Goal: Task Accomplishment & Management: Manage account settings

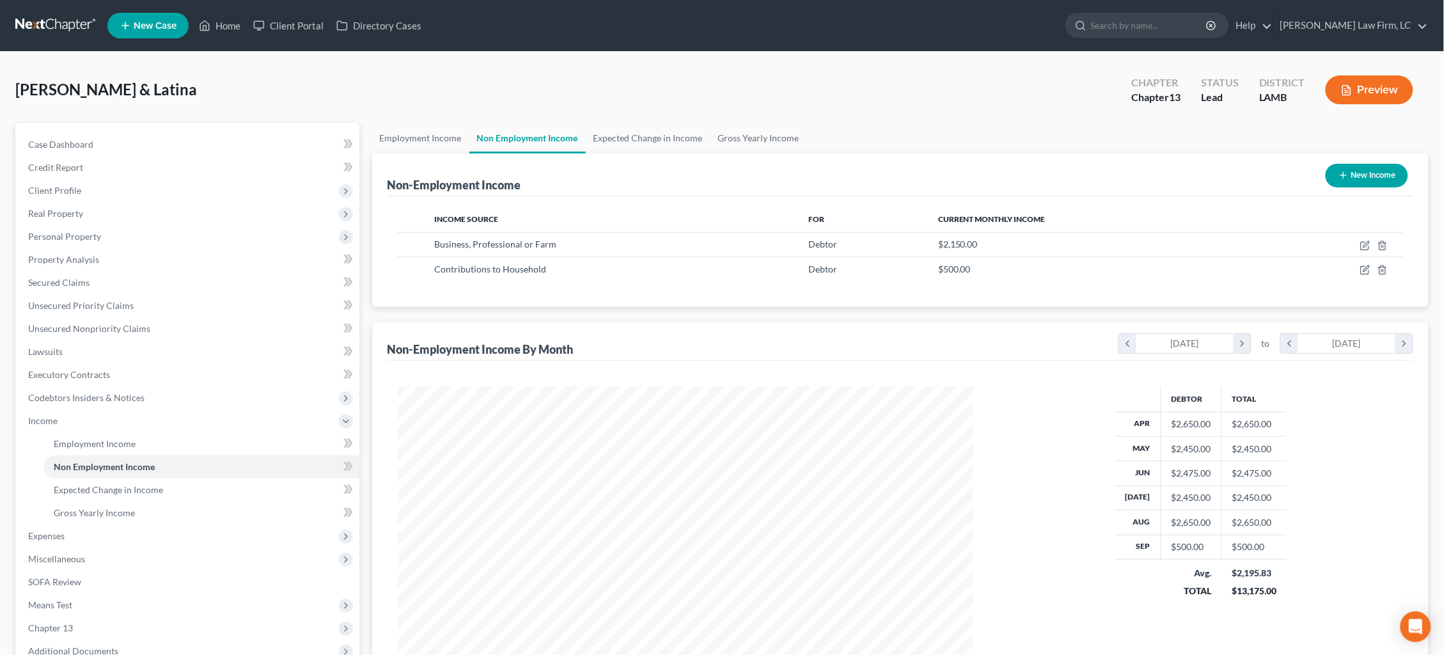
scroll to position [287, 602]
click at [51, 31] on link at bounding box center [56, 25] width 82 height 23
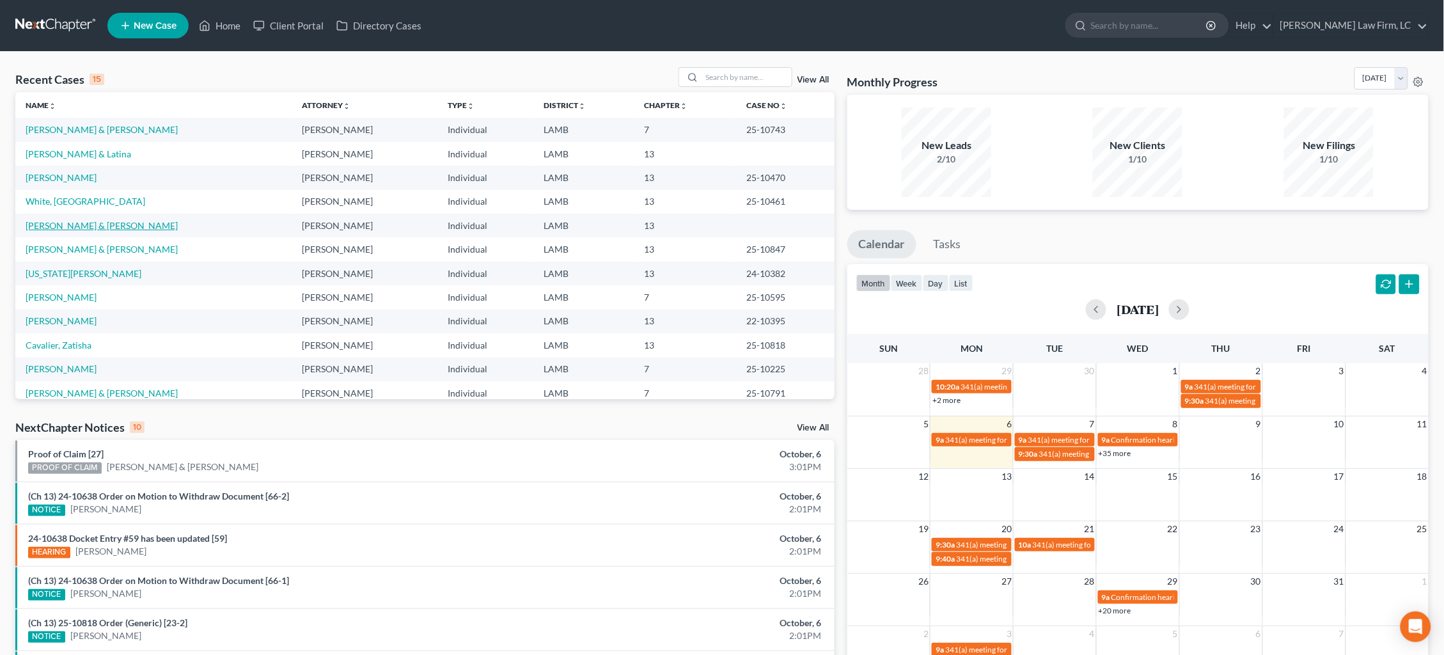
click at [102, 222] on link "[PERSON_NAME] & [PERSON_NAME]" at bounding box center [102, 225] width 152 height 11
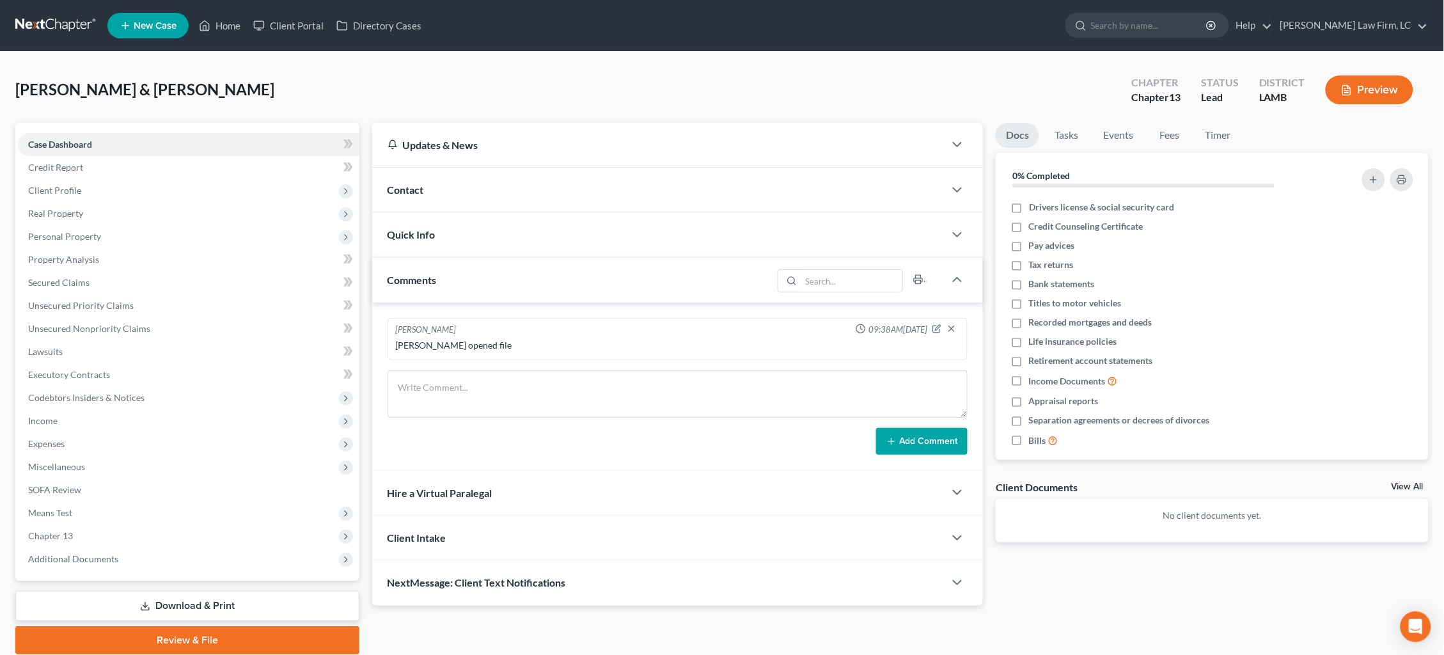
click at [126, 591] on link "Download & Print" at bounding box center [187, 606] width 344 height 30
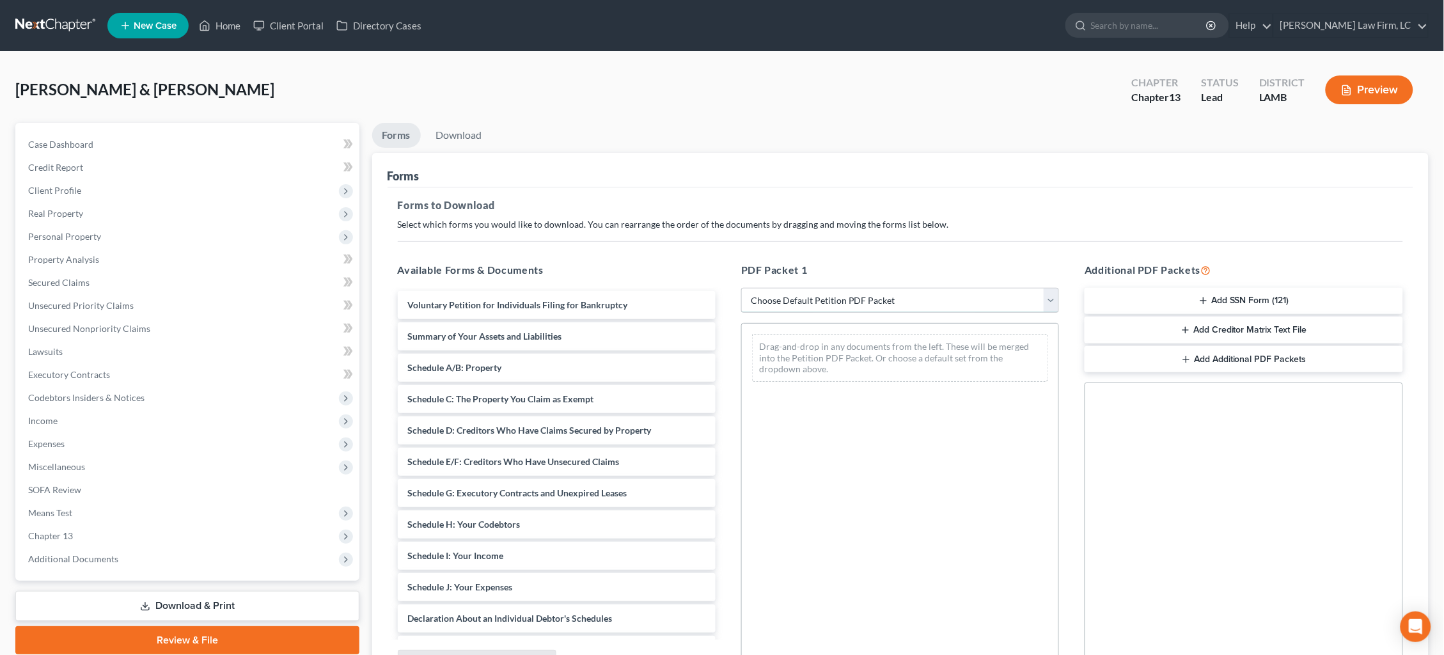
select select "0"
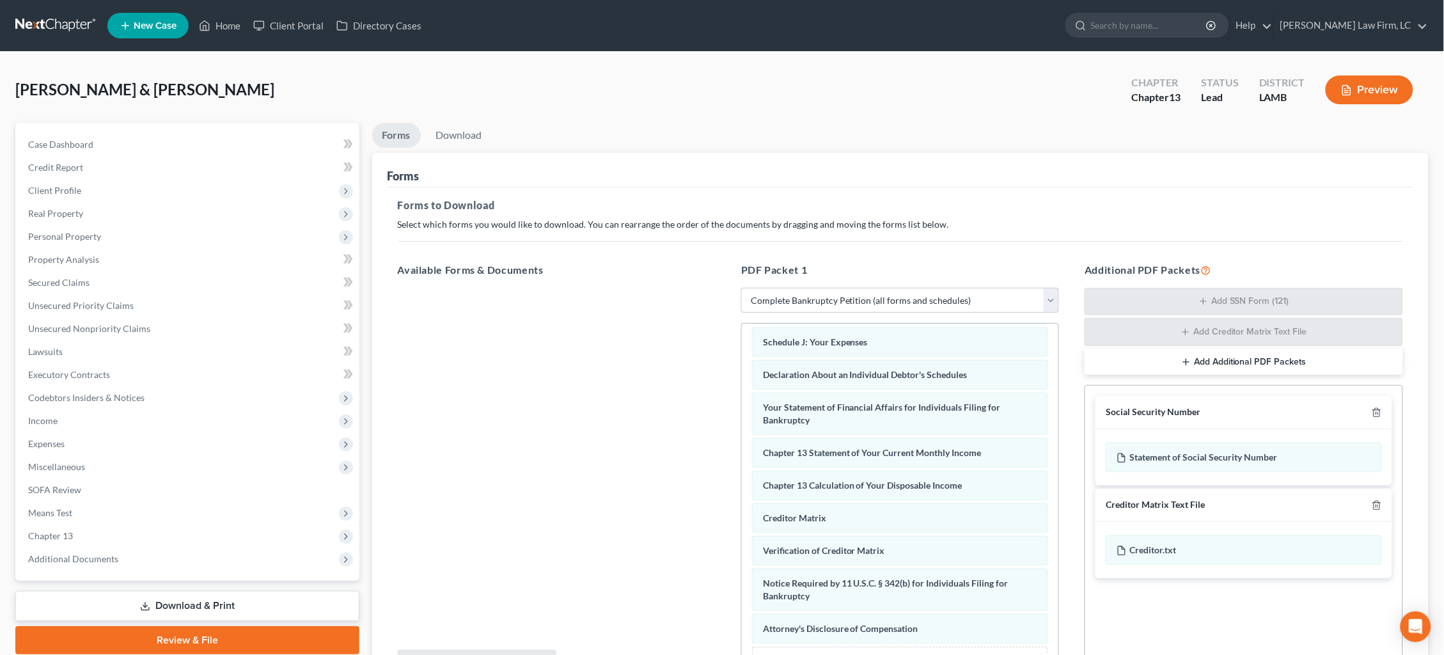
scroll to position [285, 0]
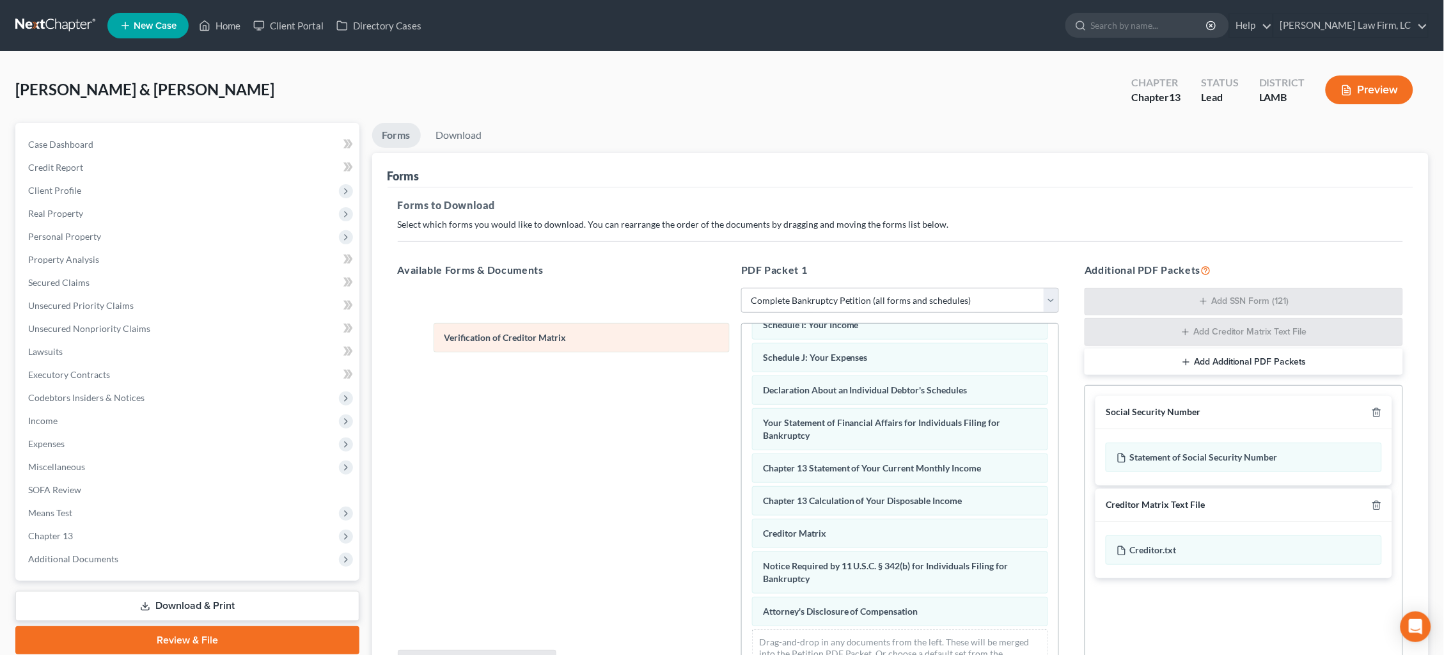
drag, startPoint x: 880, startPoint y: 542, endPoint x: 563, endPoint y: 329, distance: 381.6
click at [742, 329] on div "Verification of Creditor Matrix Voluntary Petition for Individuals Filing for B…" at bounding box center [900, 363] width 316 height 648
click at [1379, 500] on icon "button" at bounding box center [1376, 505] width 10 height 10
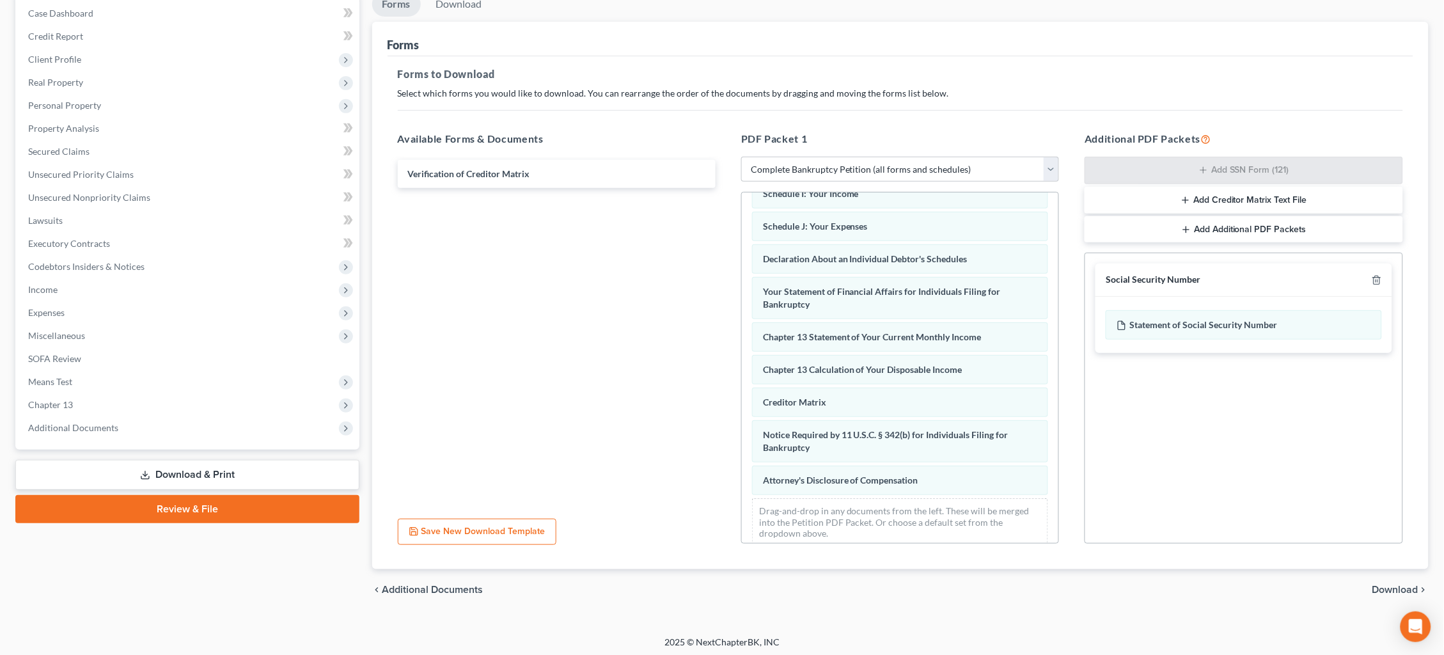
drag, startPoint x: 1391, startPoint y: 586, endPoint x: 1380, endPoint y: 587, distance: 10.9
click at [1391, 586] on span "Download" at bounding box center [1395, 589] width 46 height 10
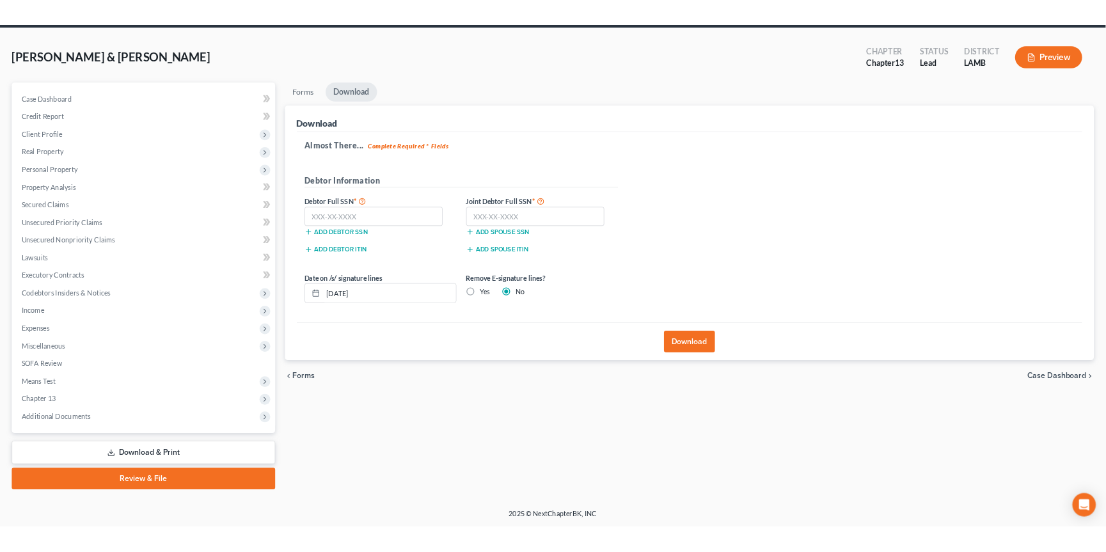
scroll to position [31, 0]
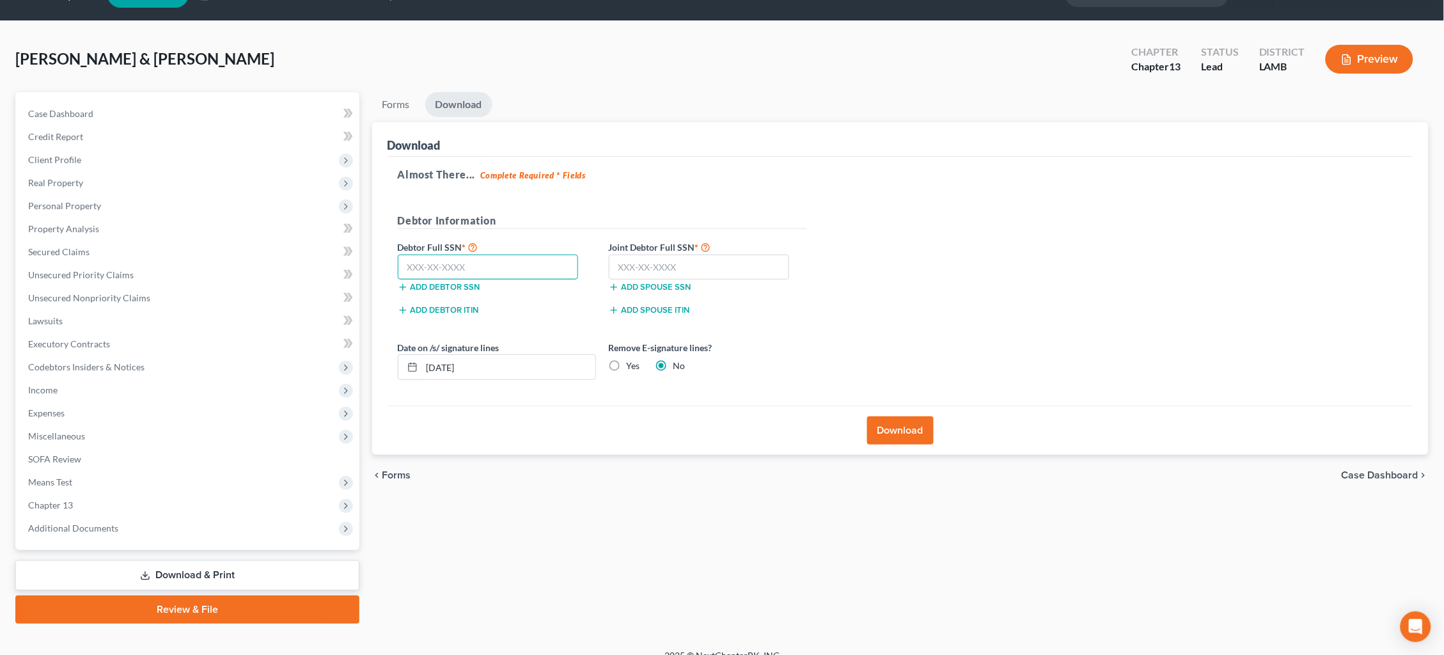
click at [476, 270] on input "text" at bounding box center [488, 267] width 181 height 26
type input "434-81-2750"
type input "433-77-5588"
click at [627, 361] on label "Yes" at bounding box center [633, 365] width 13 height 13
click at [632, 361] on input "Yes" at bounding box center [636, 363] width 8 height 8
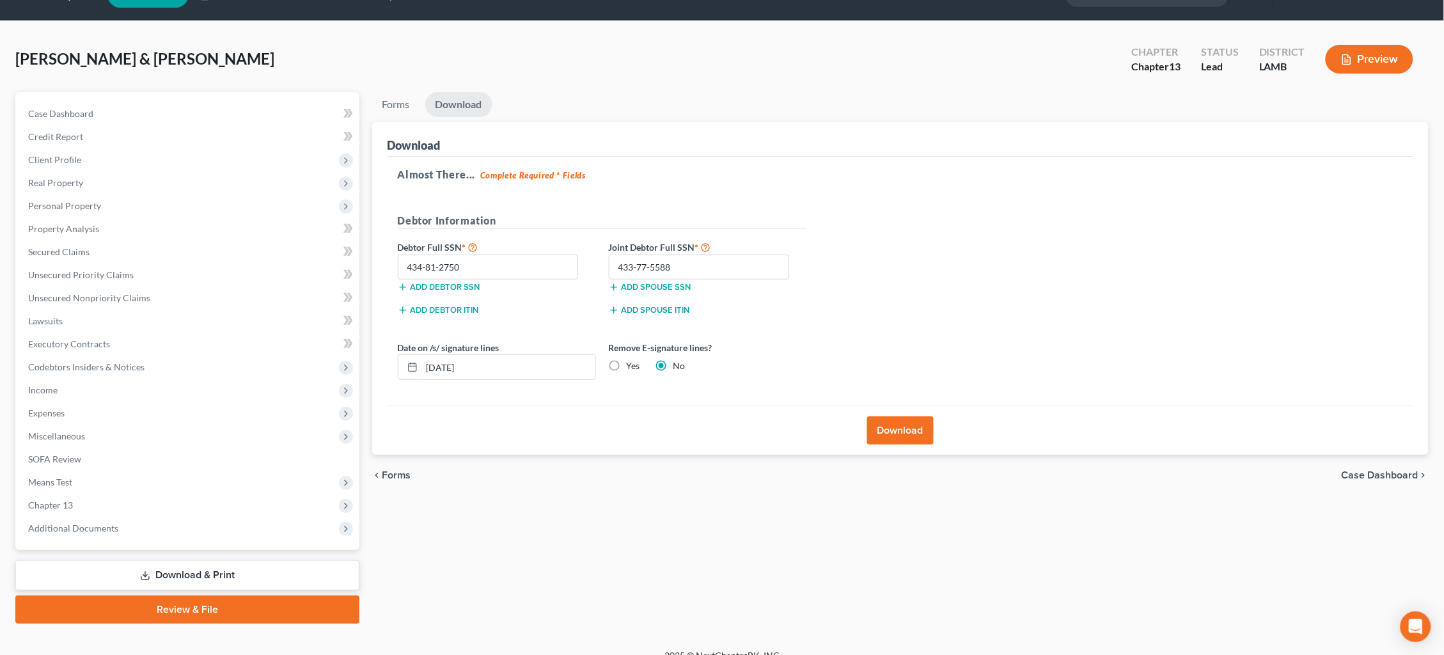
radio input "true"
radio input "false"
click at [898, 434] on button "Download" at bounding box center [900, 430] width 66 height 28
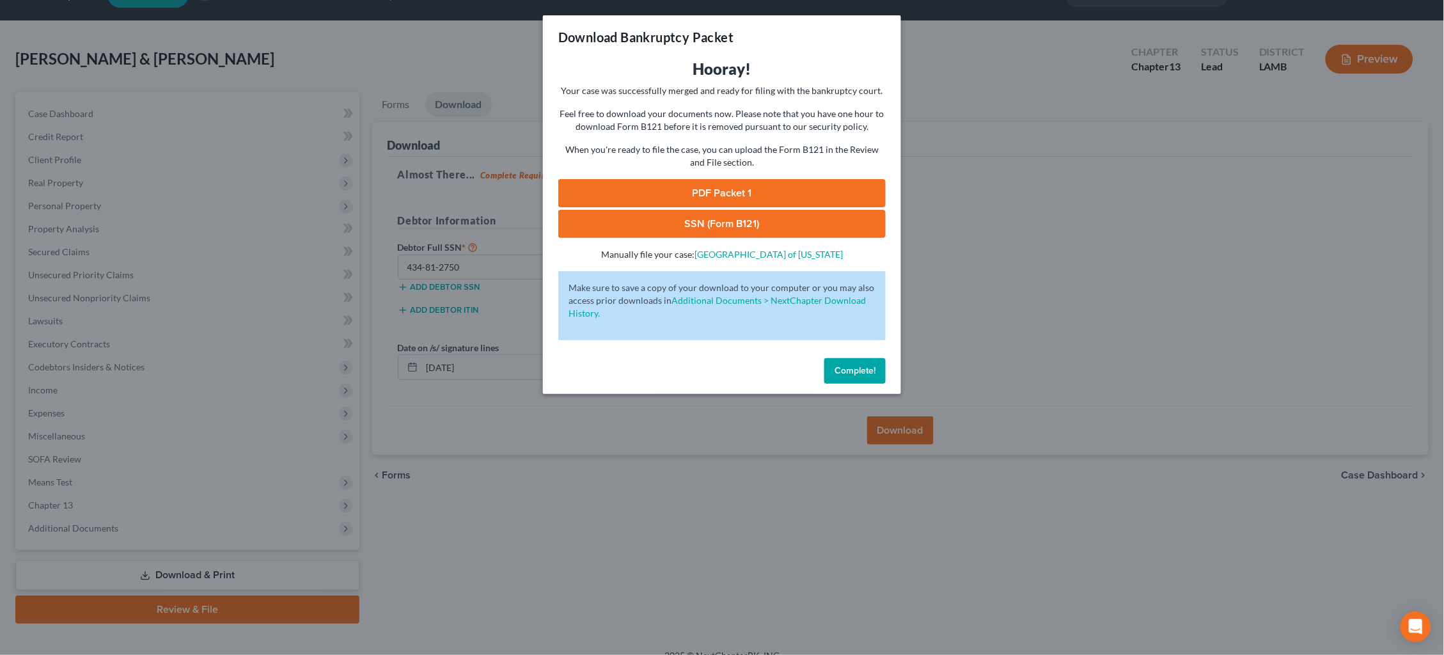
drag, startPoint x: 806, startPoint y: 212, endPoint x: 793, endPoint y: 201, distance: 16.4
click at [805, 210] on link "SSN (Form B121)" at bounding box center [721, 224] width 327 height 28
click at [779, 185] on link "PDF Packet 1" at bounding box center [721, 193] width 327 height 28
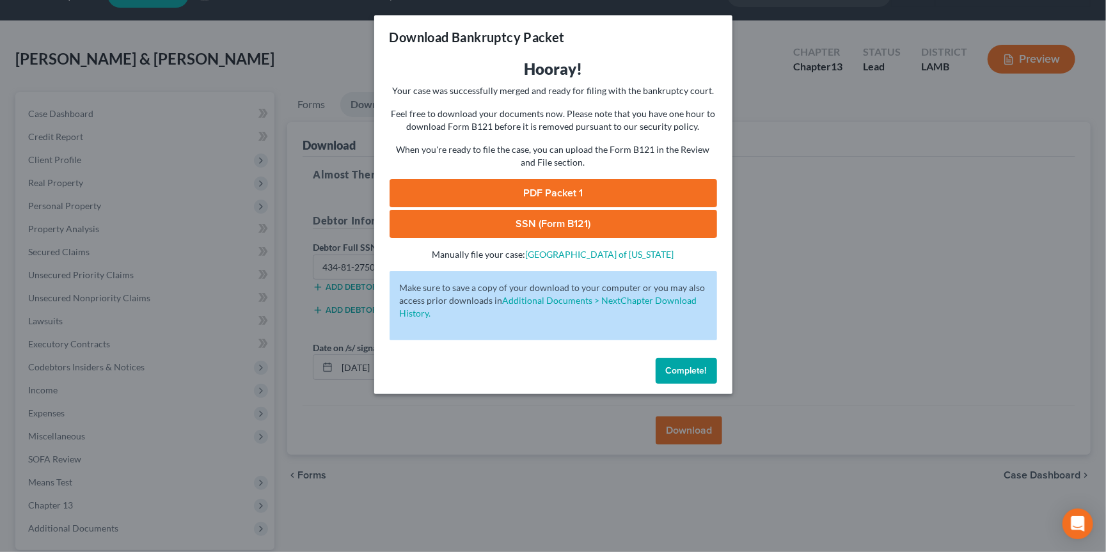
click at [239, 120] on div "Download Bankruptcy Packet Hooray! Your case was successfully merged and ready …" at bounding box center [553, 276] width 1106 height 552
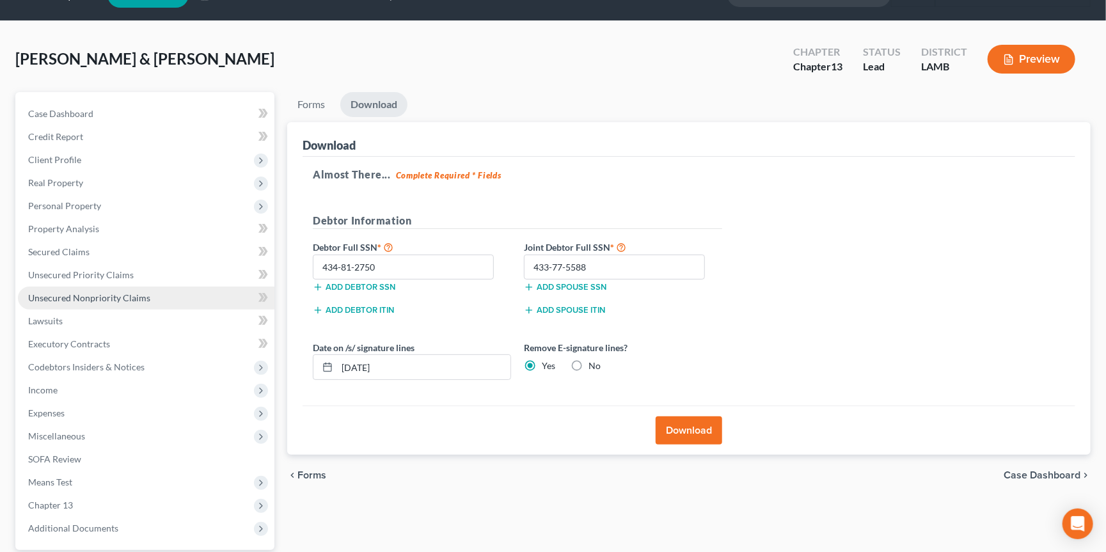
click at [155, 292] on link "Unsecured Nonpriority Claims" at bounding box center [146, 297] width 256 height 23
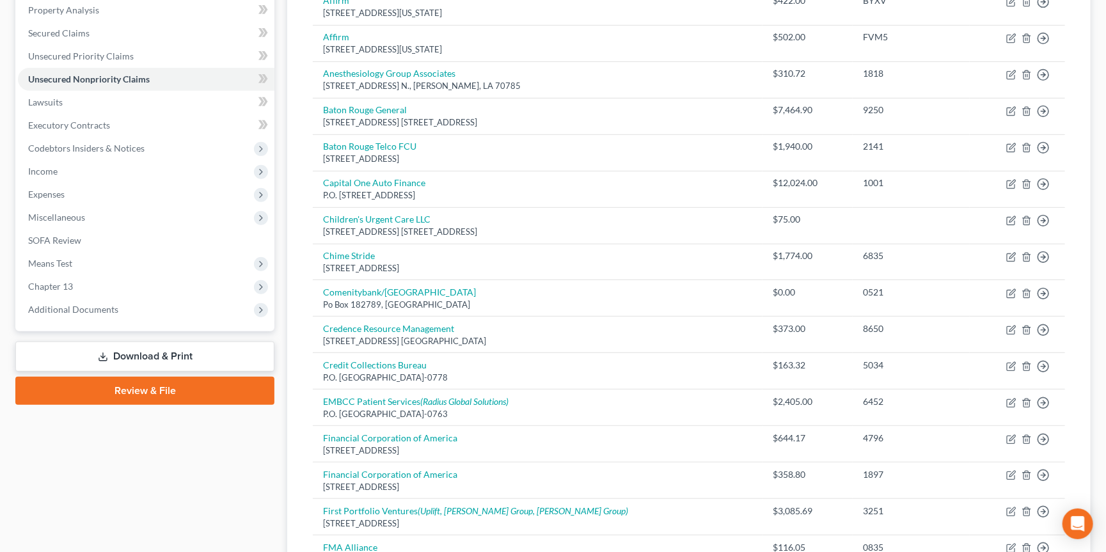
scroll to position [97, 0]
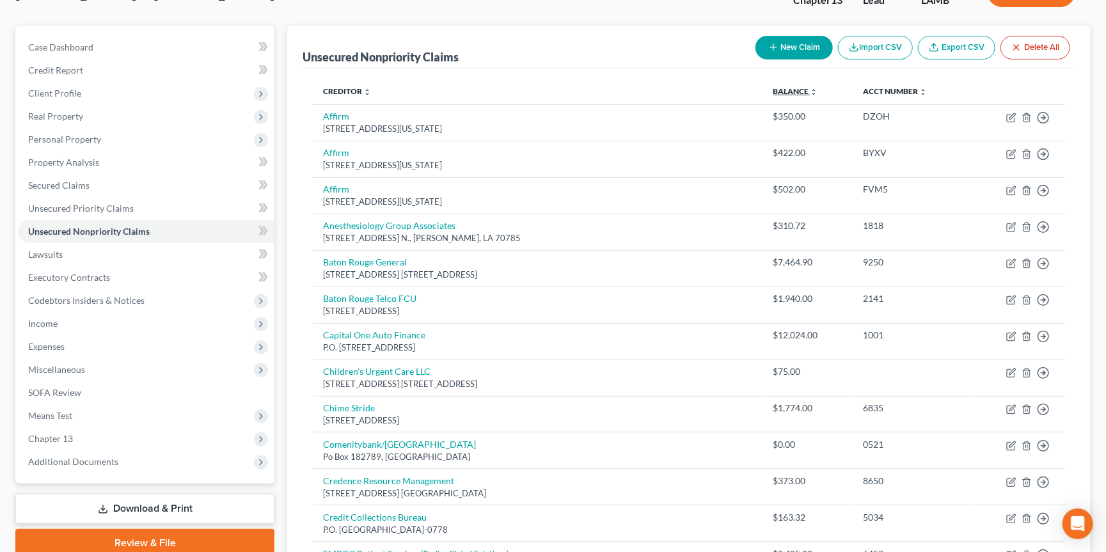
click at [772, 89] on link "Balance expand_more expand_less unfold_more" at bounding box center [794, 91] width 45 height 10
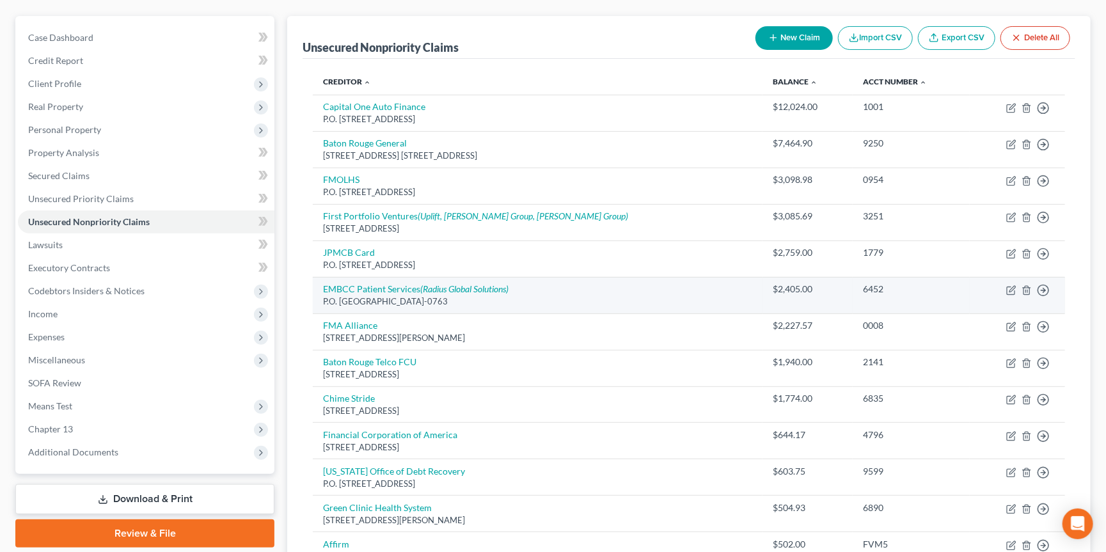
scroll to position [108, 0]
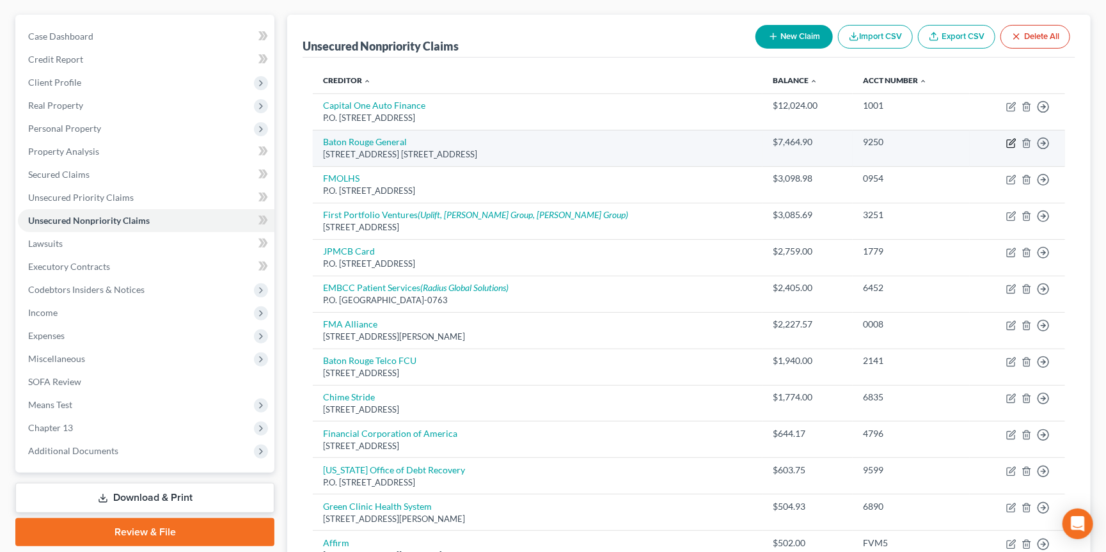
click at [1009, 140] on icon "button" at bounding box center [1011, 143] width 10 height 10
select select "19"
select select "9"
select select "0"
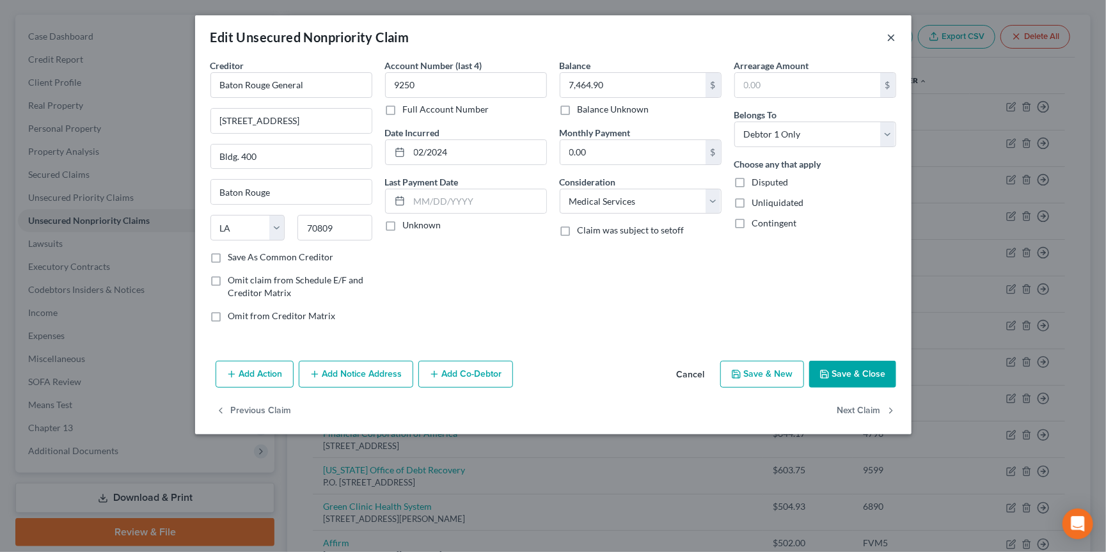
click at [887, 38] on button "×" at bounding box center [891, 36] width 9 height 15
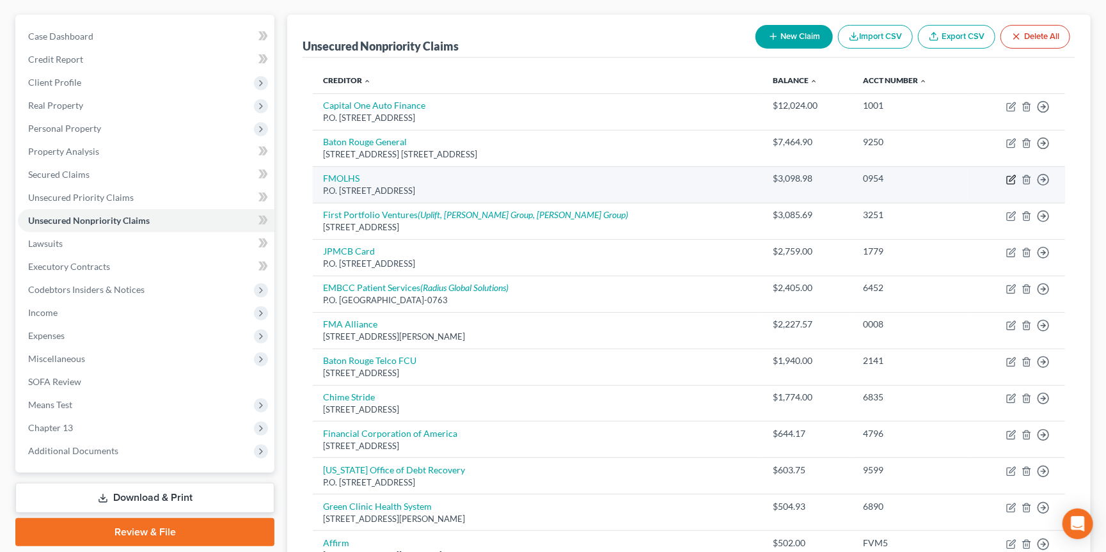
click at [1012, 180] on icon "button" at bounding box center [1010, 180] width 8 height 8
select select "45"
select select "9"
select select "0"
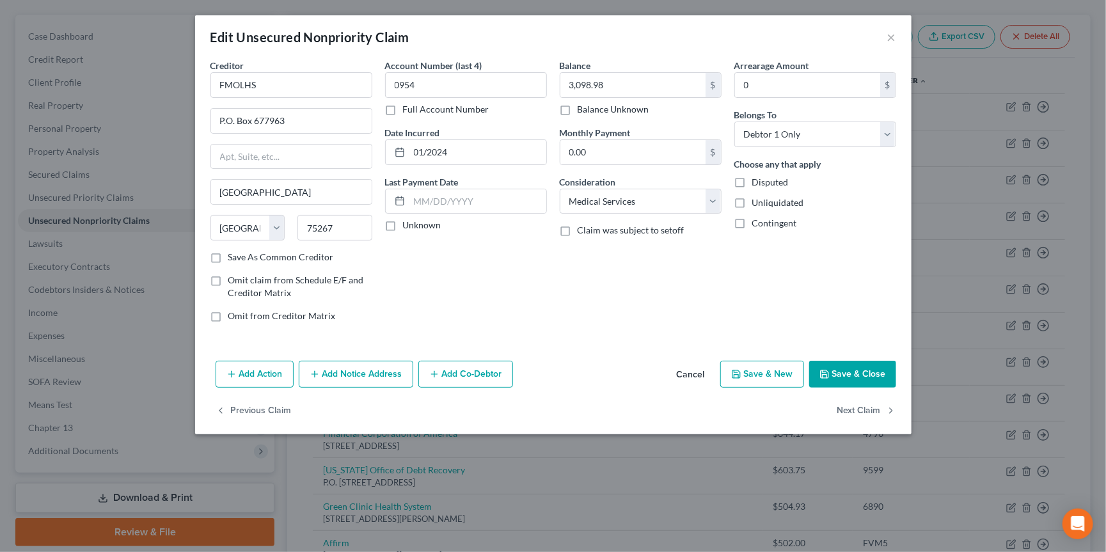
click at [991, 353] on div "Edit Unsecured Nonpriority Claim × Creditor * FMOLHS P.O. Box 677963 Dallas Sta…" at bounding box center [553, 276] width 1106 height 552
click at [887, 36] on button "×" at bounding box center [891, 36] width 9 height 15
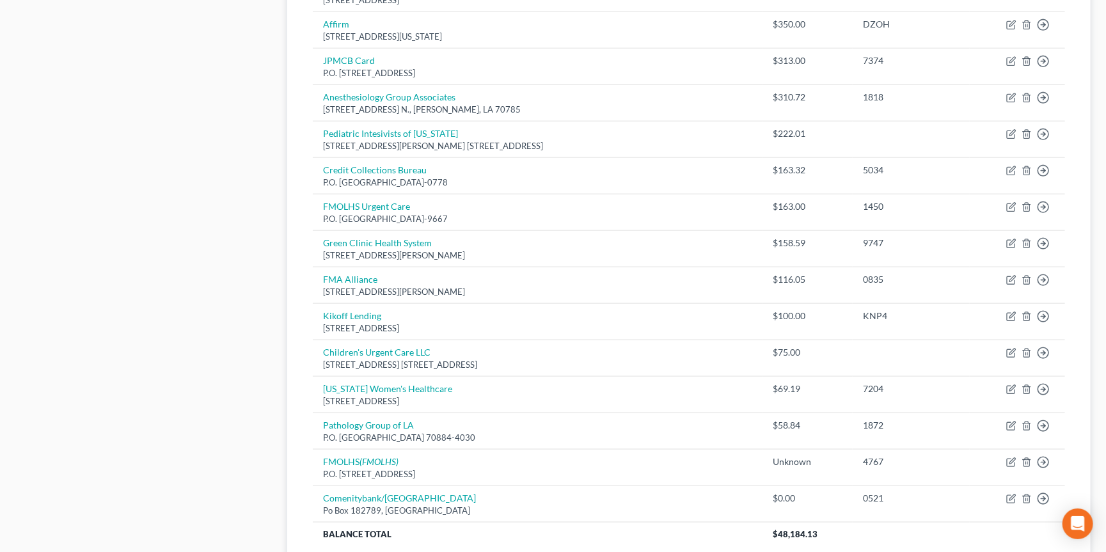
scroll to position [855, 0]
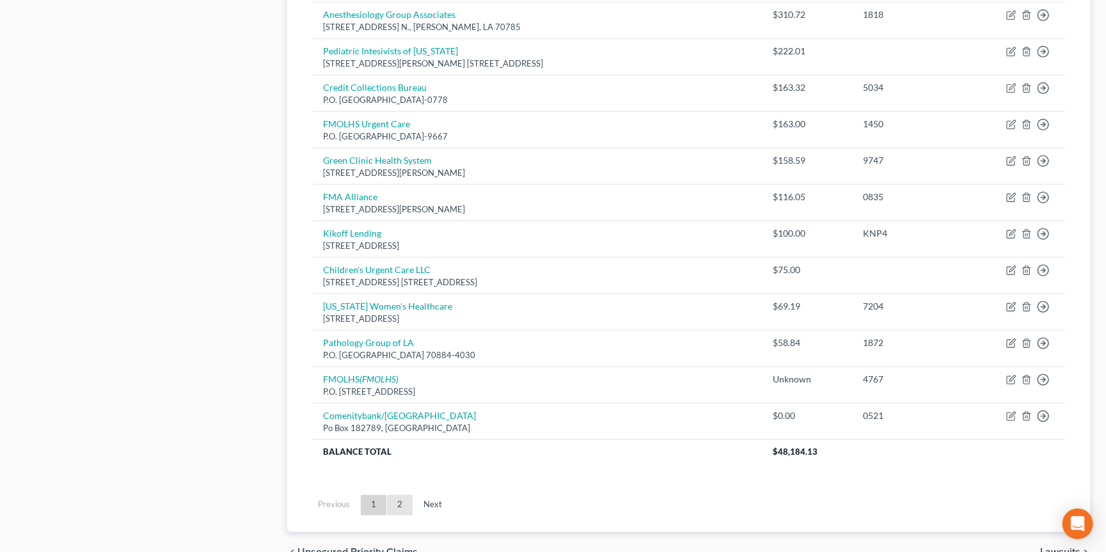
click at [402, 495] on link "2" at bounding box center [400, 505] width 26 height 20
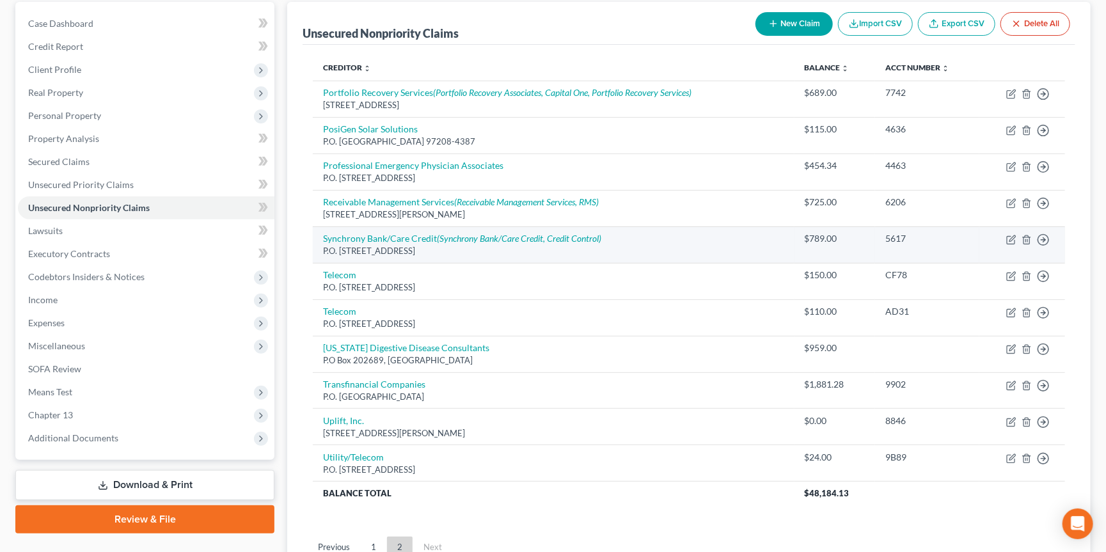
scroll to position [118, 0]
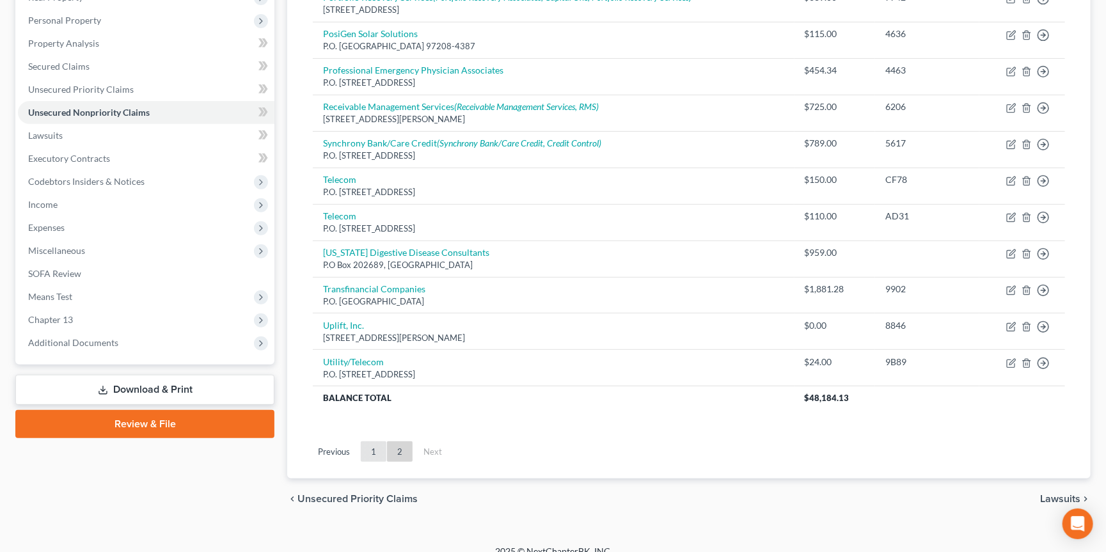
click at [369, 441] on link "1" at bounding box center [374, 451] width 26 height 20
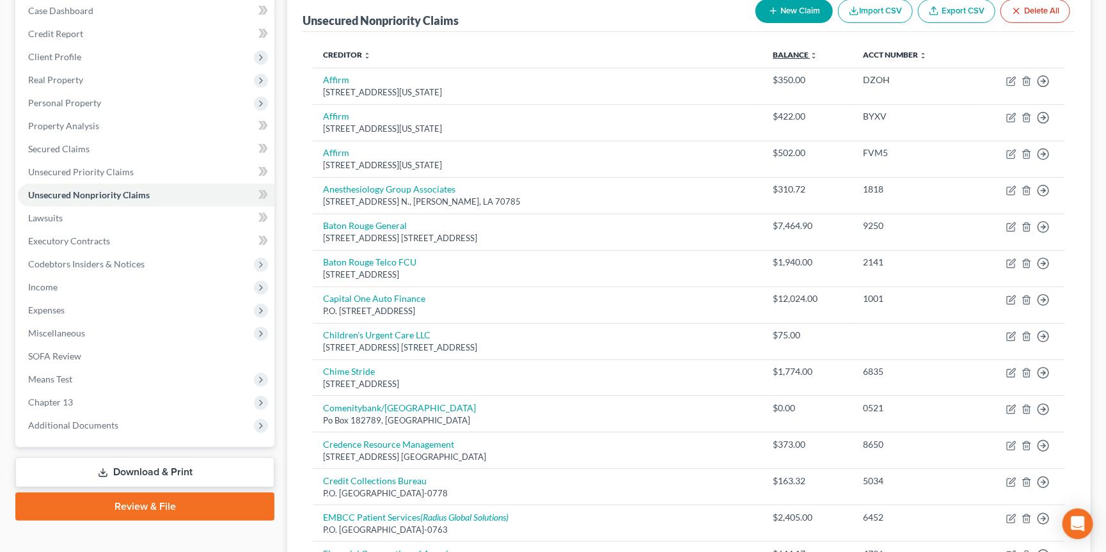
click at [772, 50] on link "Balance expand_more expand_less unfold_more" at bounding box center [794, 55] width 45 height 10
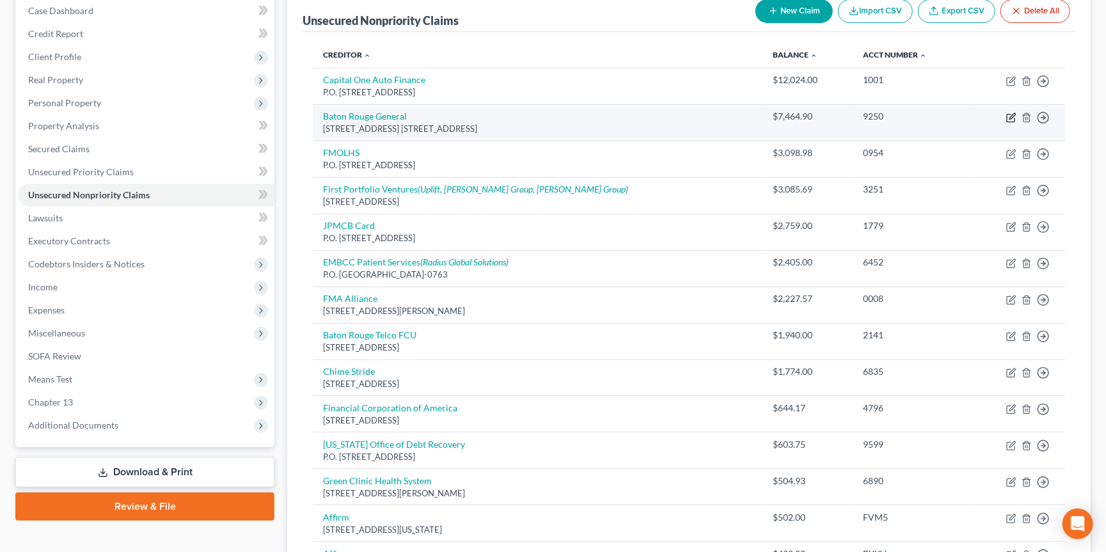
click at [1008, 118] on icon "button" at bounding box center [1011, 118] width 10 height 10
select select "19"
select select "9"
select select "0"
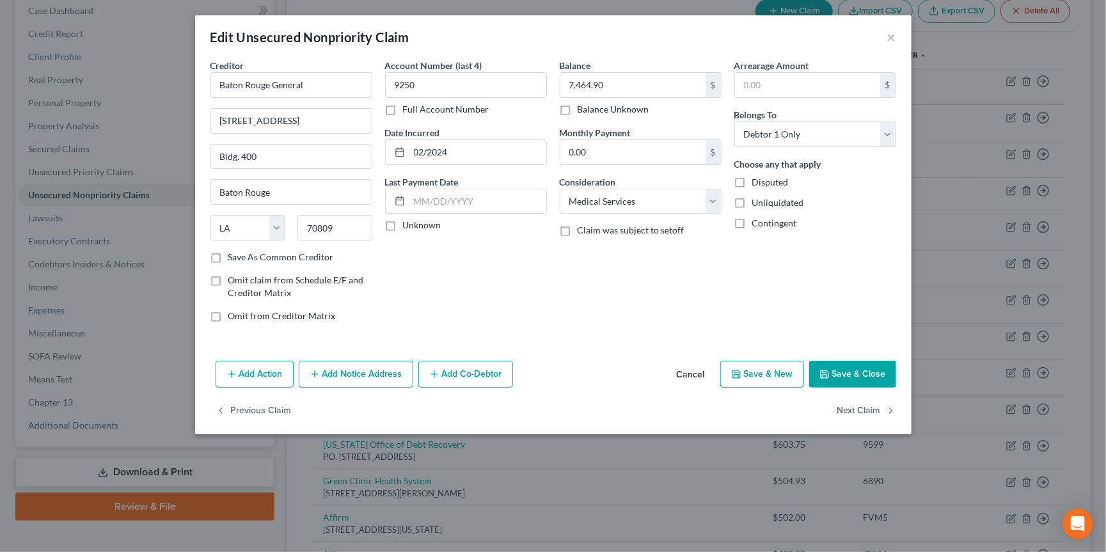
click at [973, 136] on div "Edit Unsecured Nonpriority Claim × Creditor * Baton Rouge General 8490 Picardy …" at bounding box center [553, 276] width 1106 height 552
click at [889, 35] on button "×" at bounding box center [891, 36] width 9 height 15
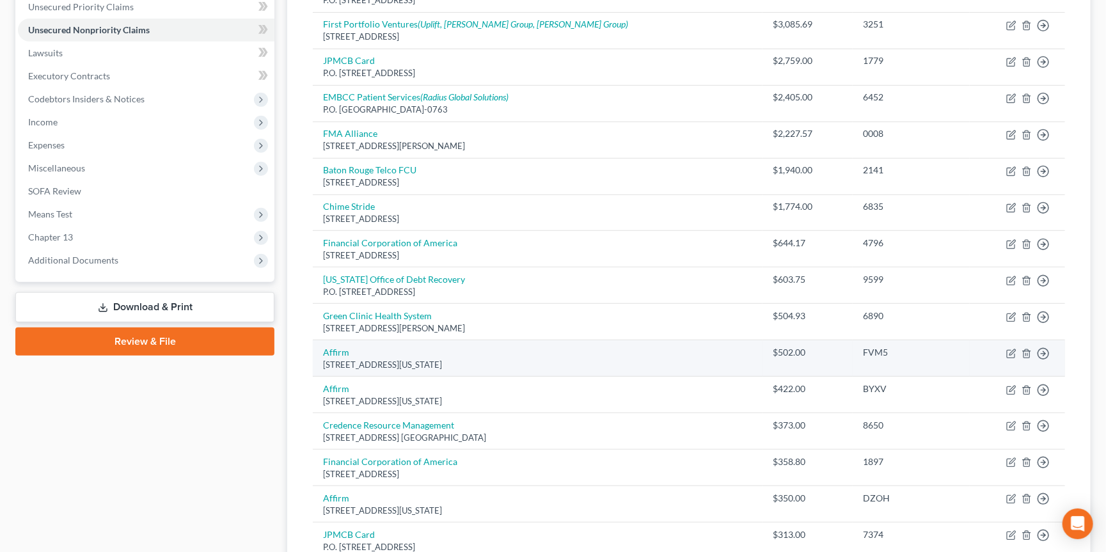
scroll to position [306, 0]
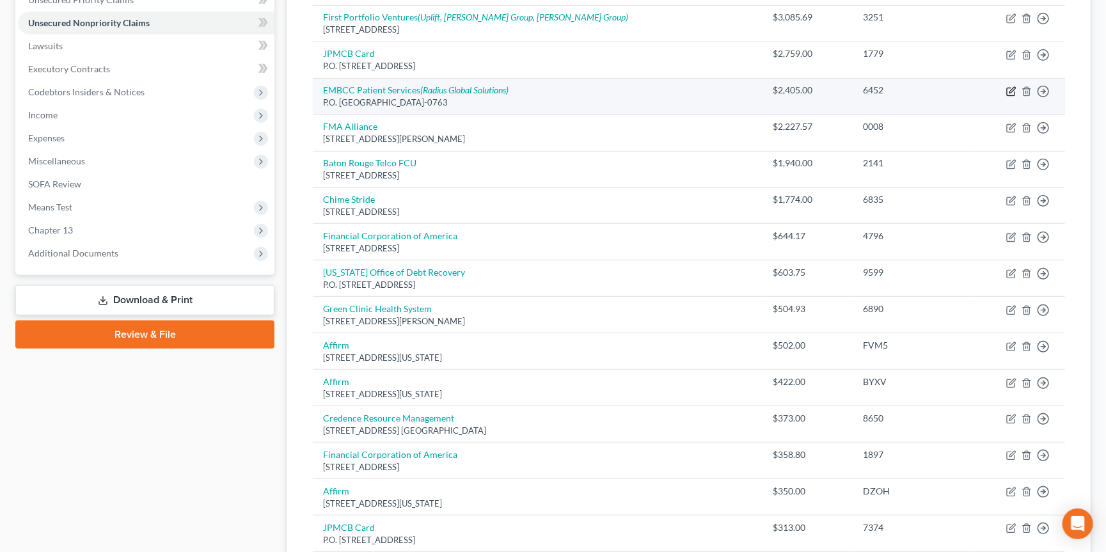
click at [1010, 87] on icon "button" at bounding box center [1012, 90] width 6 height 6
select select "45"
select select "9"
select select "0"
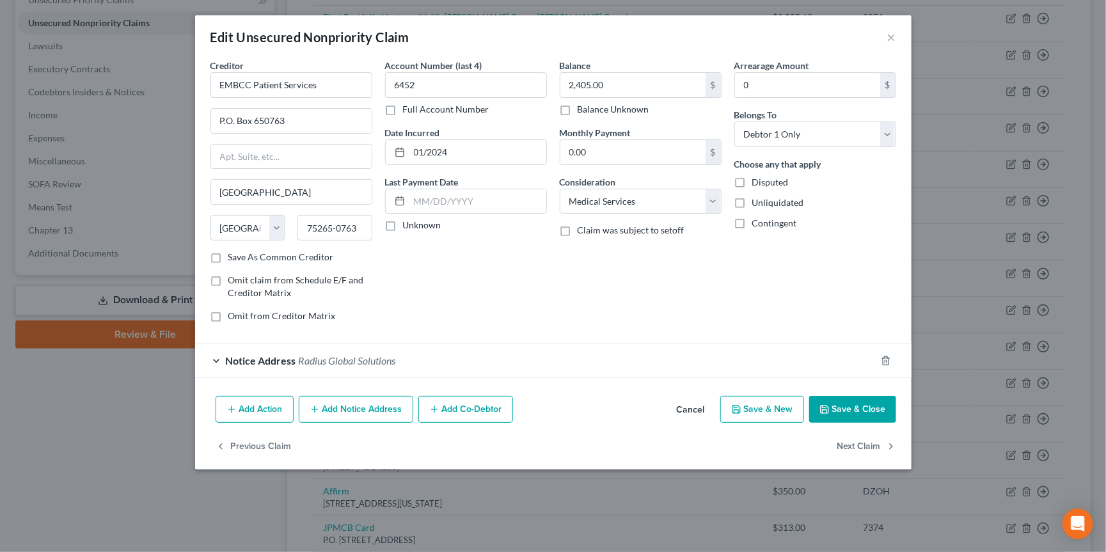
click at [714, 364] on div "Notice Address Radius Global Solutions" at bounding box center [535, 360] width 680 height 34
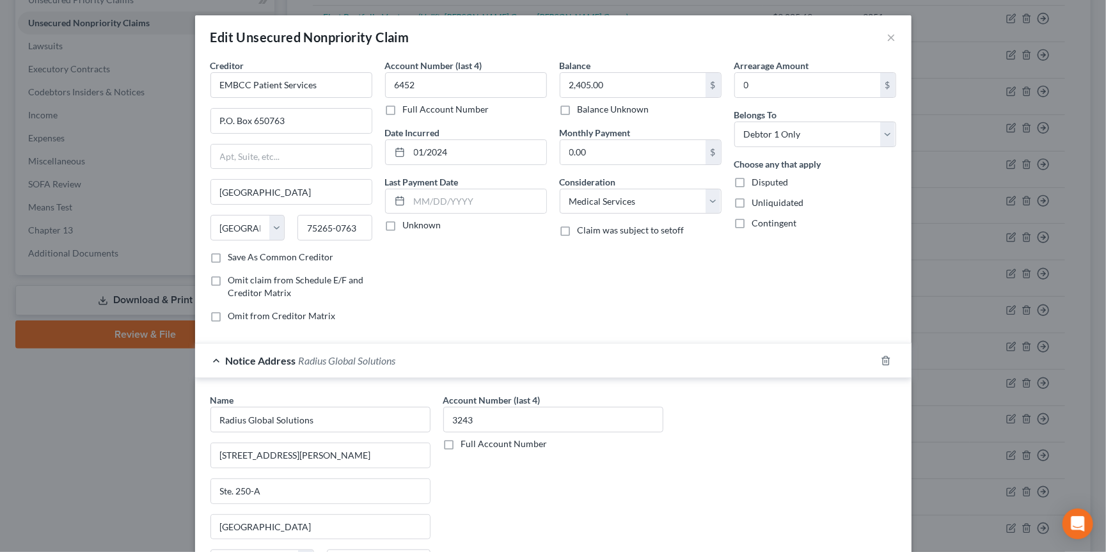
click at [714, 364] on div "Notice Address Radius Global Solutions" at bounding box center [535, 360] width 680 height 34
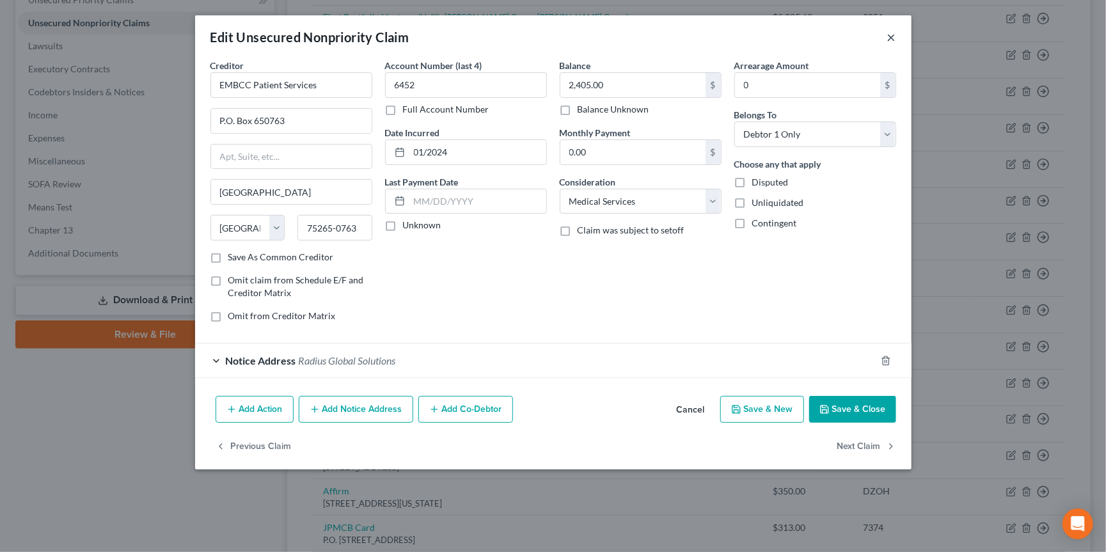
click at [892, 35] on button "×" at bounding box center [891, 36] width 9 height 15
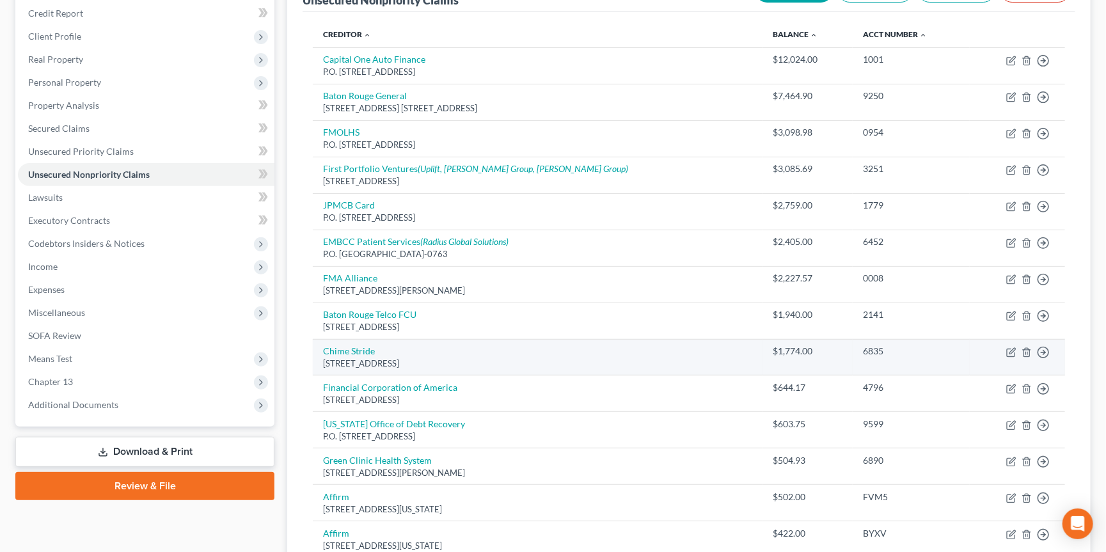
scroll to position [132, 0]
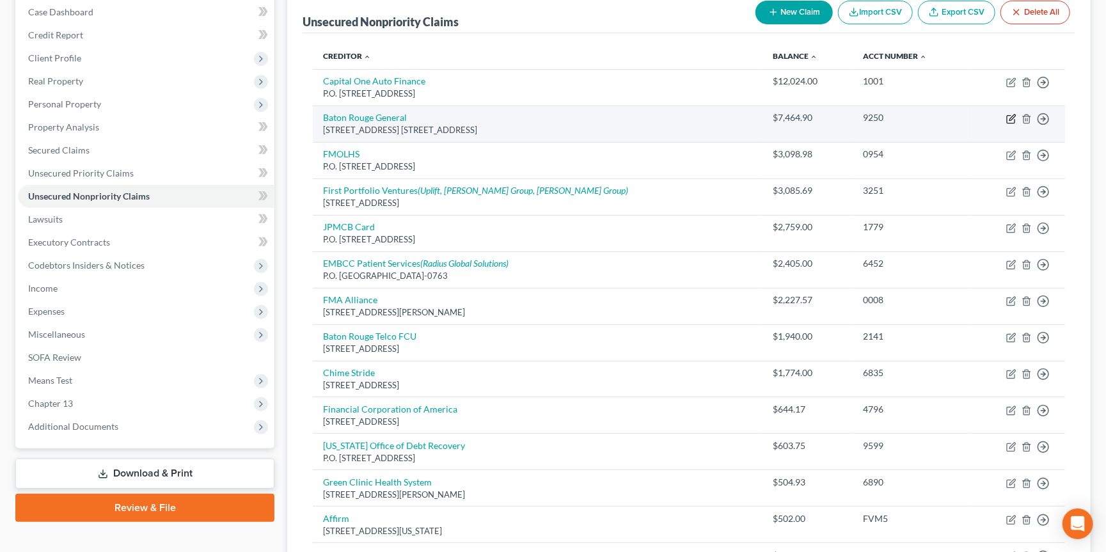
click at [1008, 116] on icon "button" at bounding box center [1011, 119] width 10 height 10
select select "19"
select select "9"
select select "0"
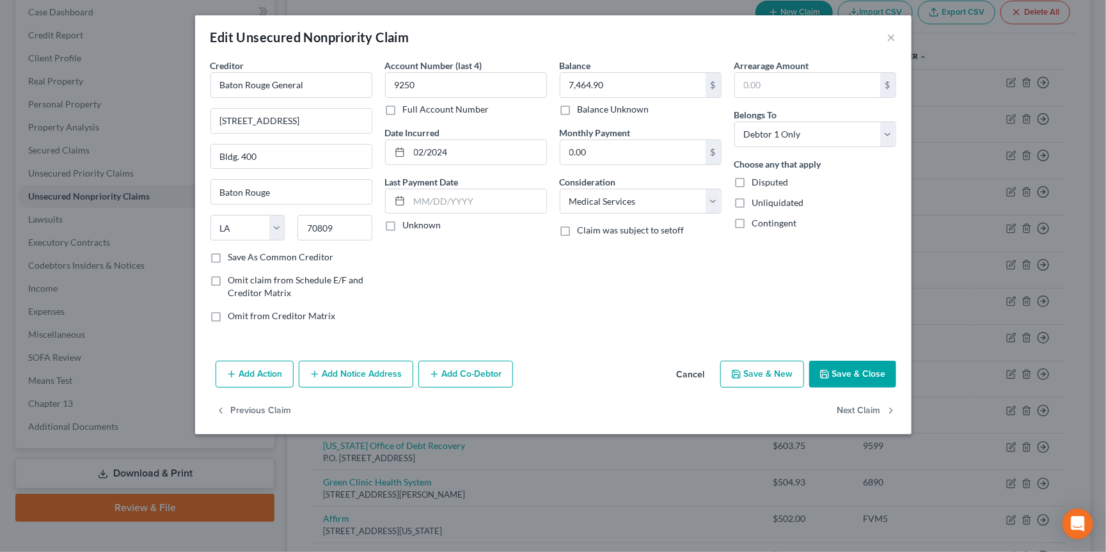
click at [577, 113] on label "Balance Unknown" at bounding box center [613, 109] width 72 height 13
click at [582, 111] on input "Balance Unknown" at bounding box center [586, 107] width 8 height 8
checkbox input "true"
type input "0.00"
click at [843, 369] on button "Save & Close" at bounding box center [852, 374] width 87 height 27
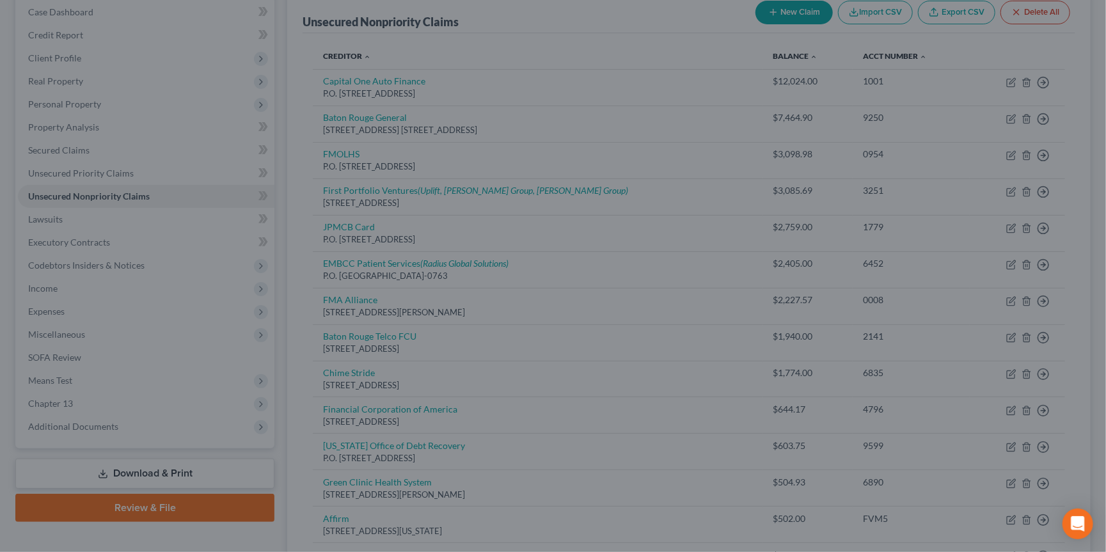
type input "0"
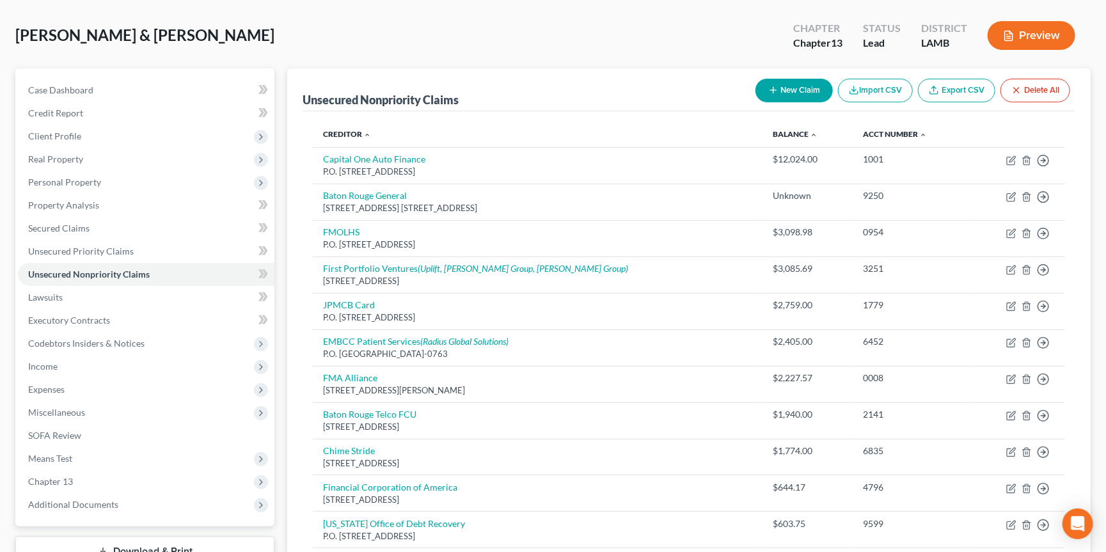
scroll to position [253, 0]
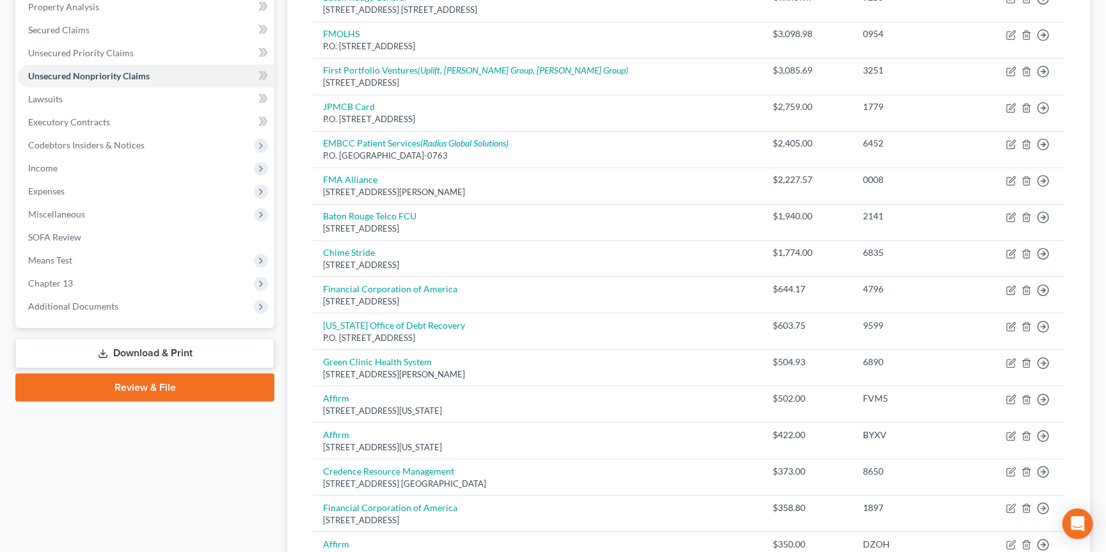
click at [184, 338] on link "Download & Print" at bounding box center [144, 353] width 259 height 30
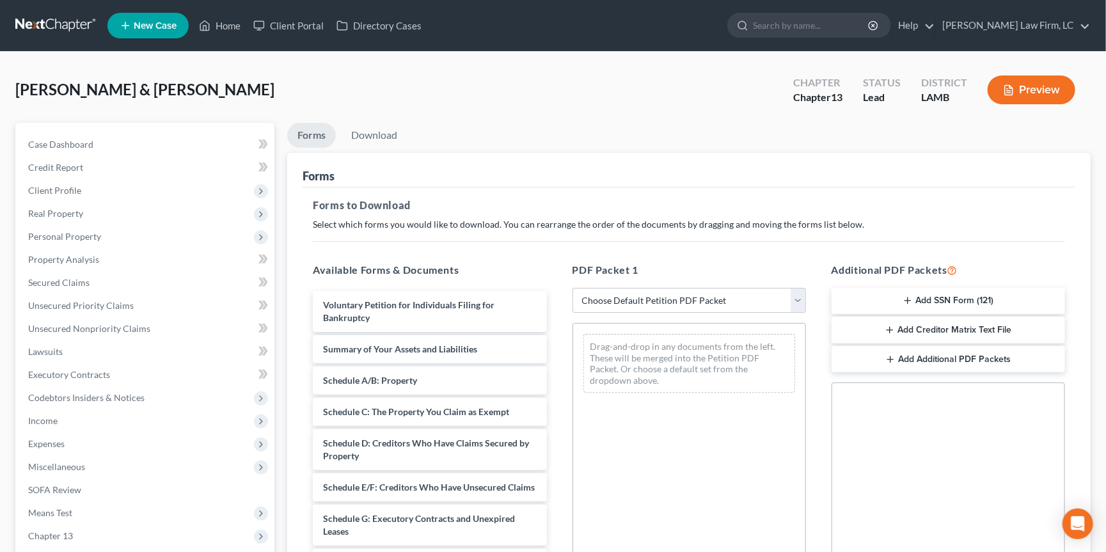
click at [1037, 91] on button "Preview" at bounding box center [1031, 89] width 88 height 29
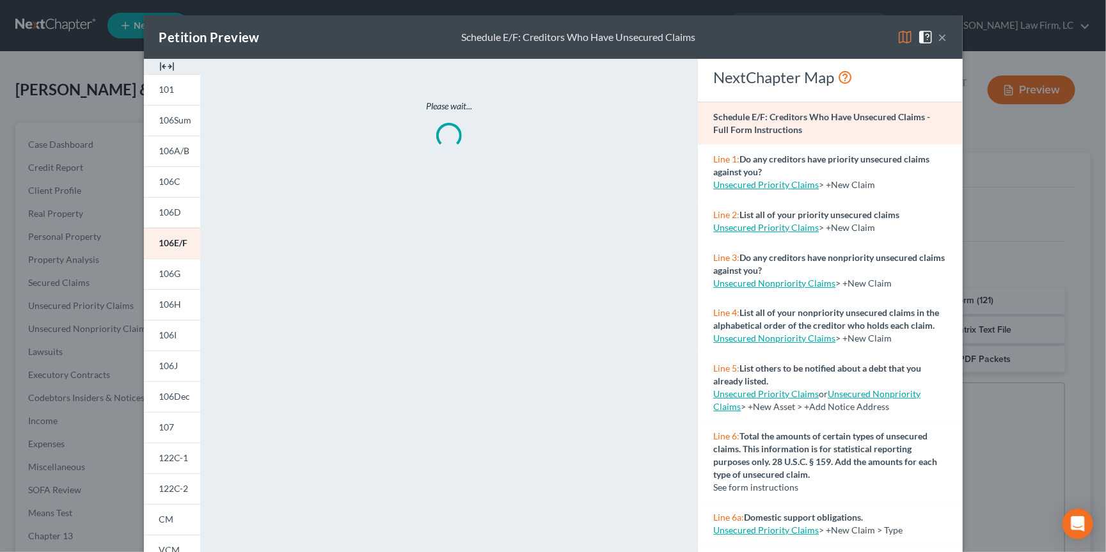
click at [909, 41] on img at bounding box center [904, 36] width 15 height 15
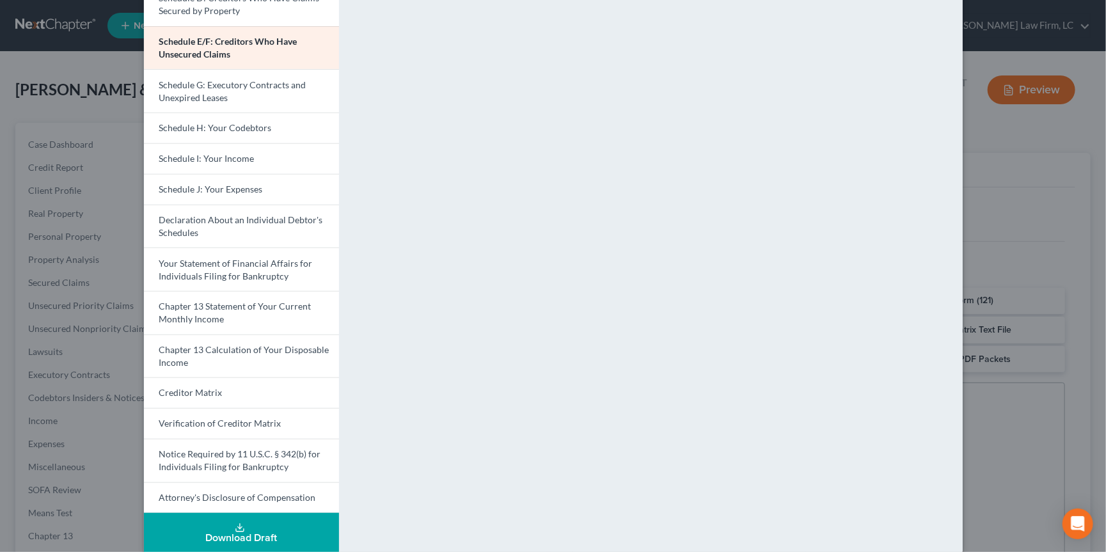
scroll to position [238, 0]
click at [1024, 151] on div "Petition Preview Schedule E/F: Creditors Who Have Unsecured Claims × Voluntary …" at bounding box center [553, 276] width 1106 height 552
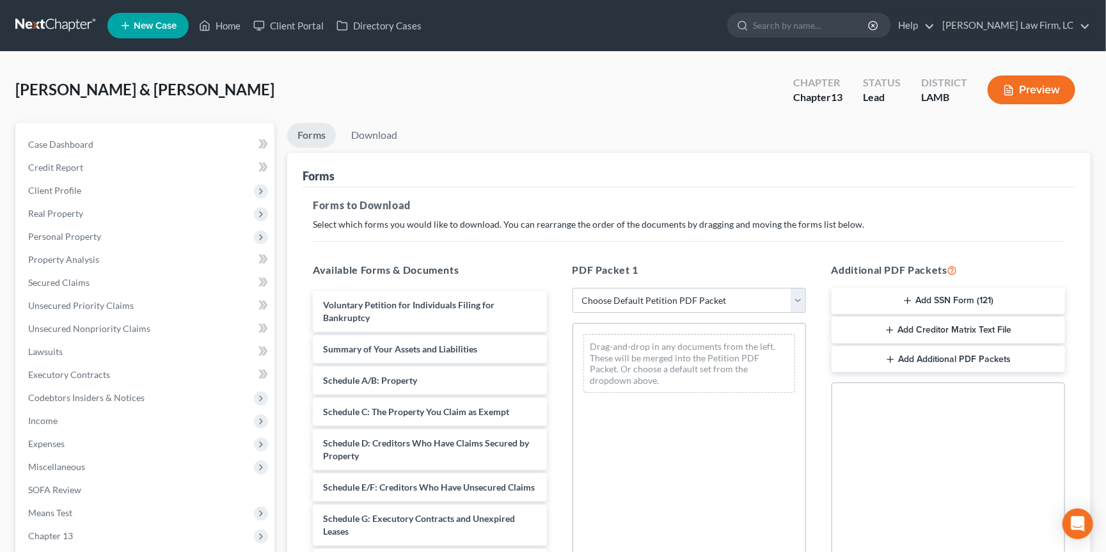
click at [38, 14] on link at bounding box center [56, 25] width 82 height 23
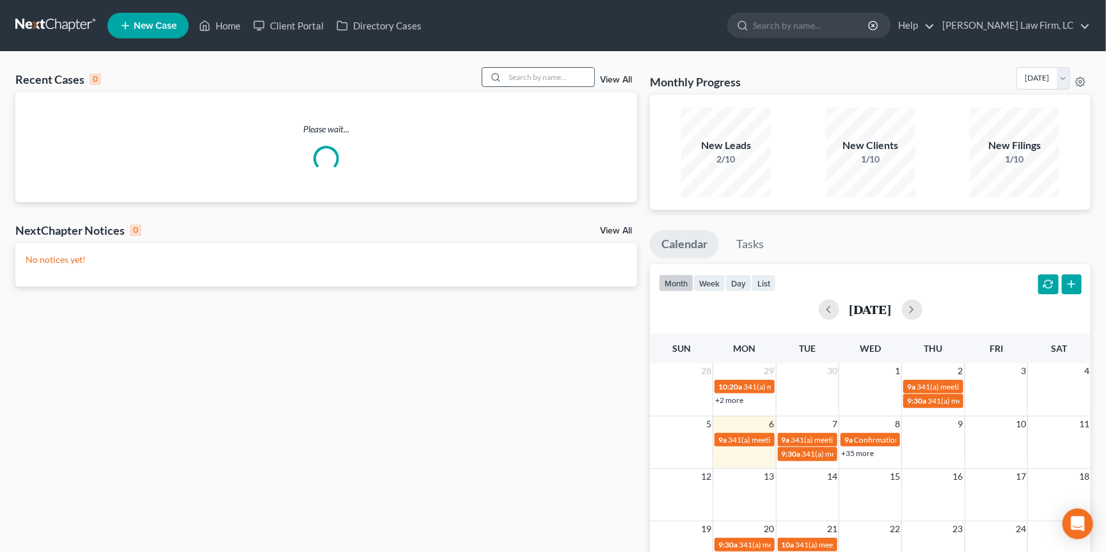
click at [552, 83] on input "search" at bounding box center [549, 77] width 90 height 19
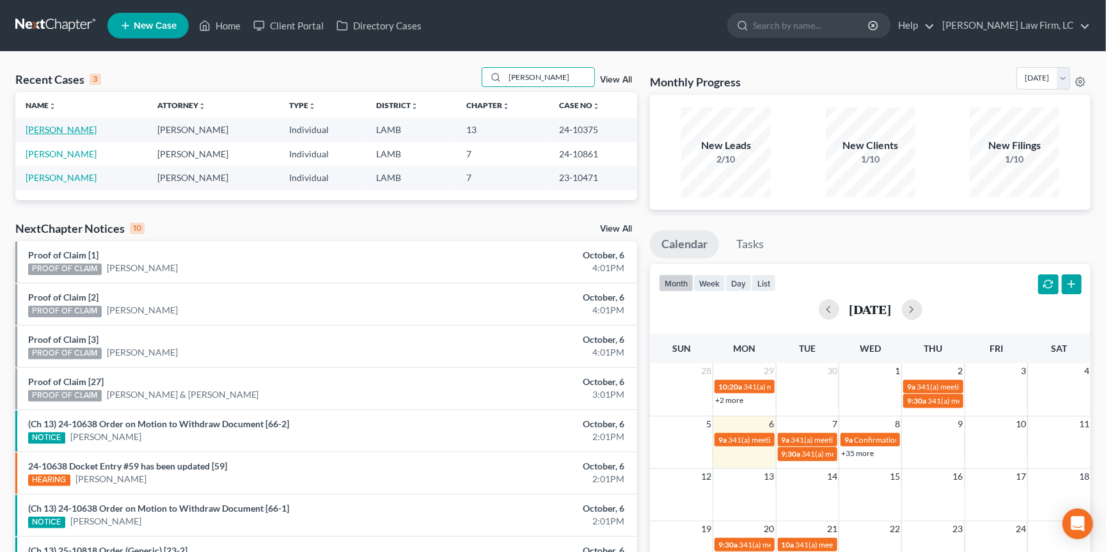
type input "Dunn"
click at [58, 130] on link "[PERSON_NAME]" at bounding box center [61, 129] width 71 height 11
select select "2"
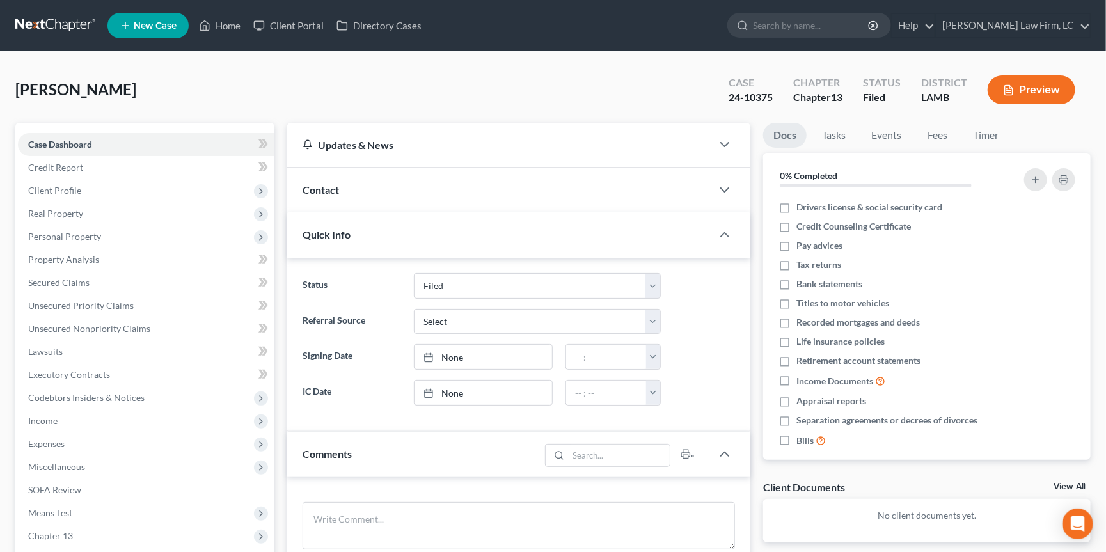
click at [53, 27] on link at bounding box center [56, 25] width 82 height 23
click at [53, 30] on link at bounding box center [56, 25] width 82 height 23
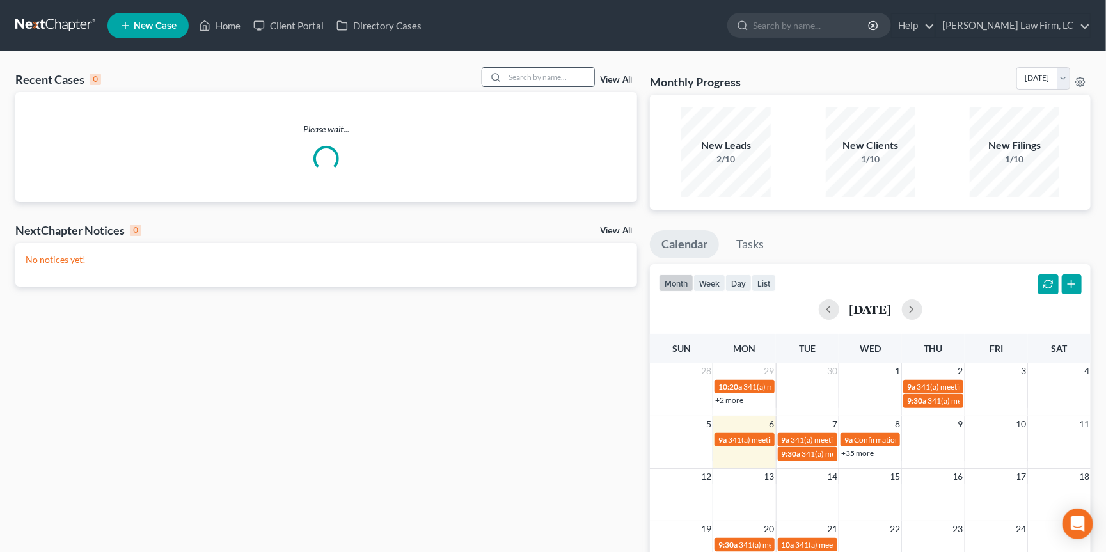
click at [560, 76] on input "search" at bounding box center [549, 77] width 90 height 19
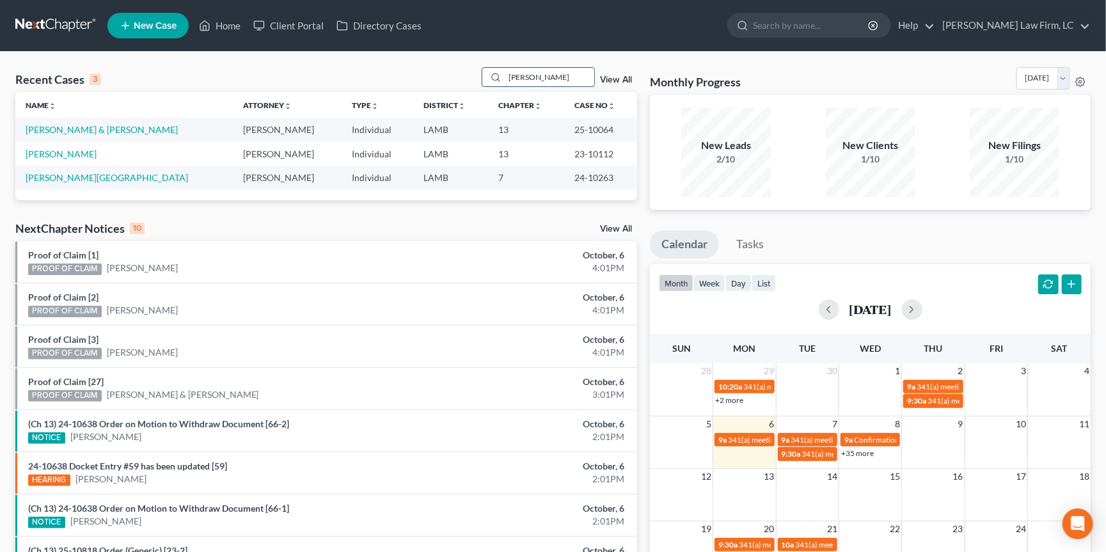
type input "[PERSON_NAME]"
drag, startPoint x: 560, startPoint y: 76, endPoint x: 79, endPoint y: 155, distance: 487.2
click at [81, 155] on link "[PERSON_NAME]" at bounding box center [61, 153] width 71 height 11
click at [77, 155] on link "[PERSON_NAME]" at bounding box center [61, 153] width 71 height 11
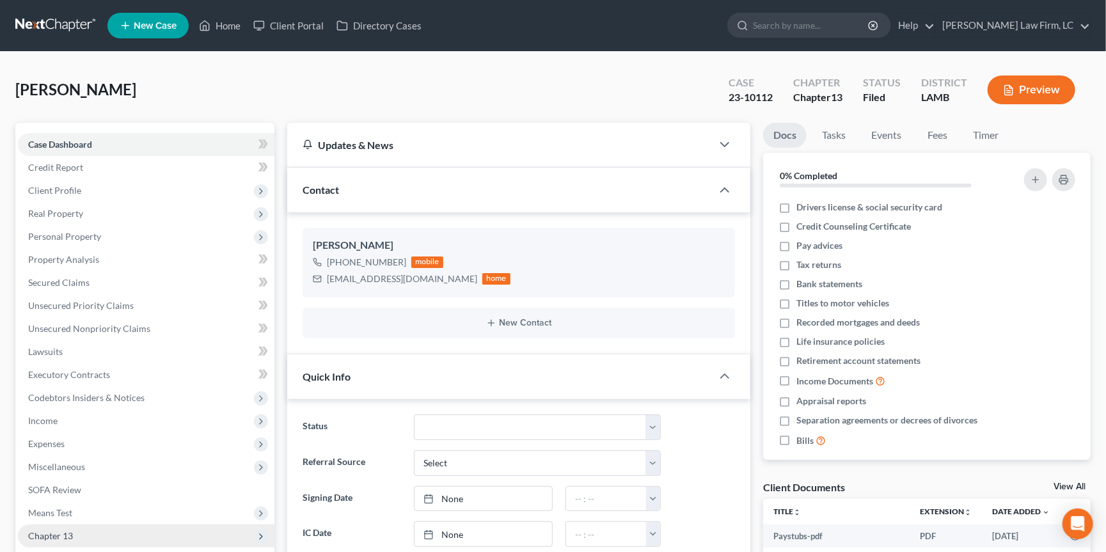
scroll to position [101, 0]
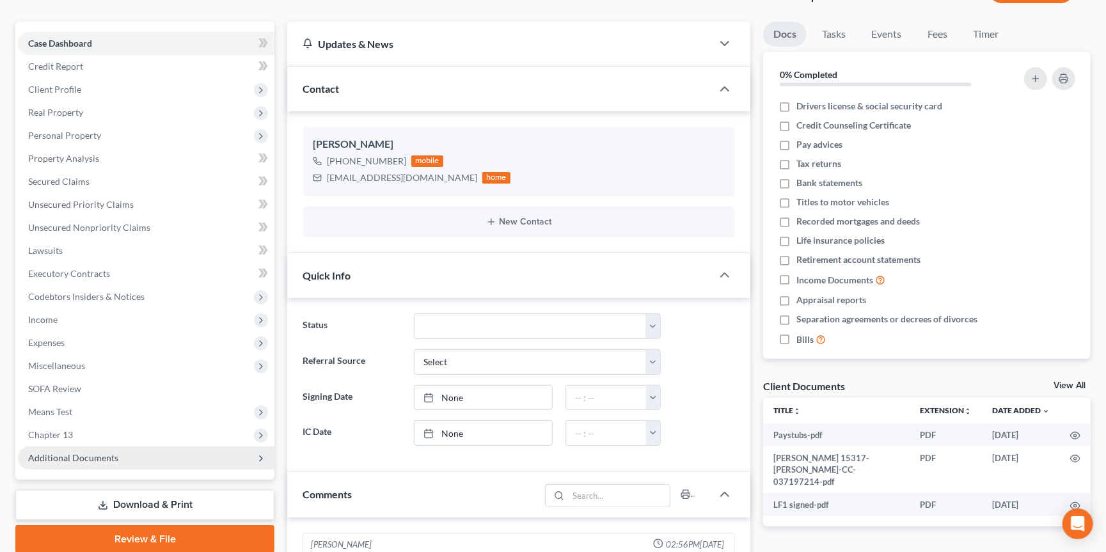
click at [82, 452] on span "Additional Documents" at bounding box center [73, 457] width 90 height 11
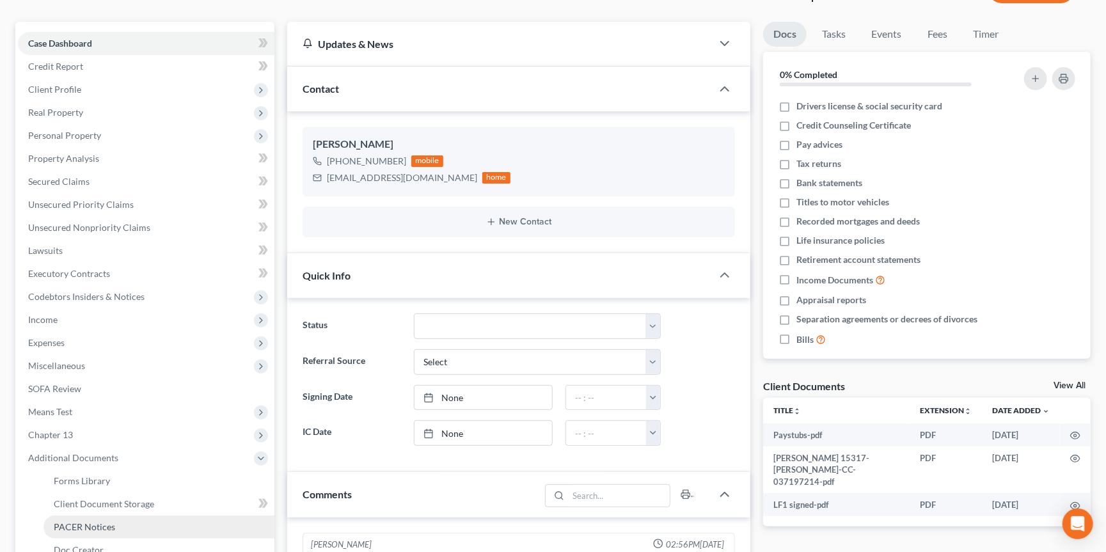
click at [97, 521] on span "PACER Notices" at bounding box center [84, 526] width 61 height 11
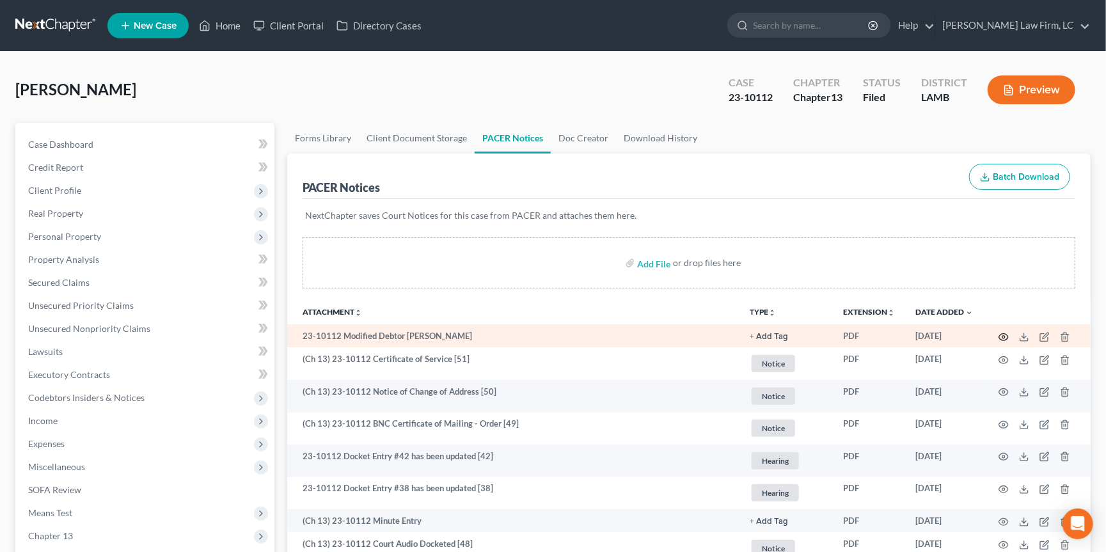
click at [1002, 337] on icon "button" at bounding box center [1003, 337] width 10 height 10
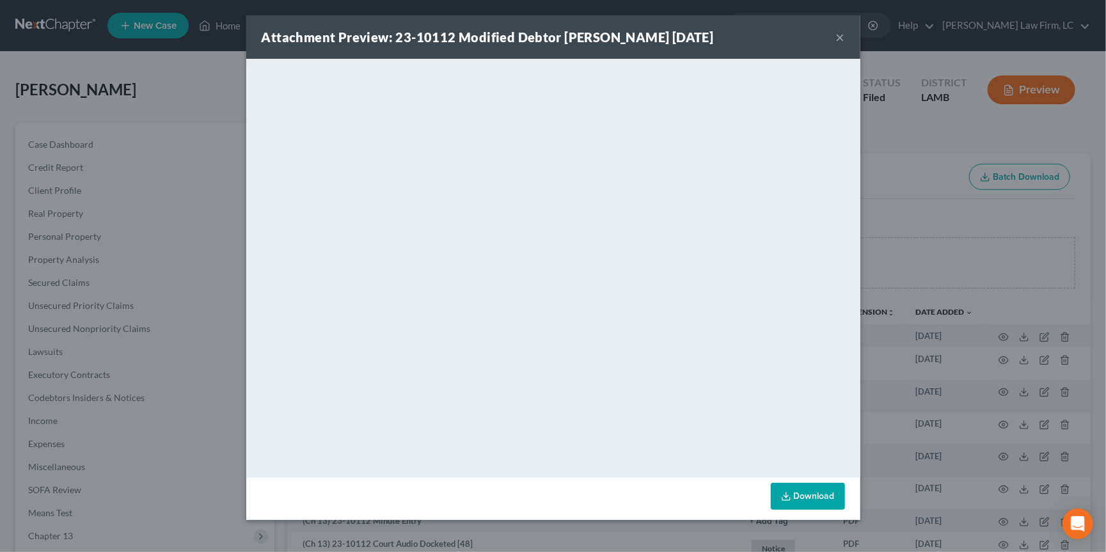
click at [1045, 214] on div "Attachment Preview: 23-10112 Modified Debtor [PERSON_NAME] [DATE] × <object ng-…" at bounding box center [553, 276] width 1106 height 552
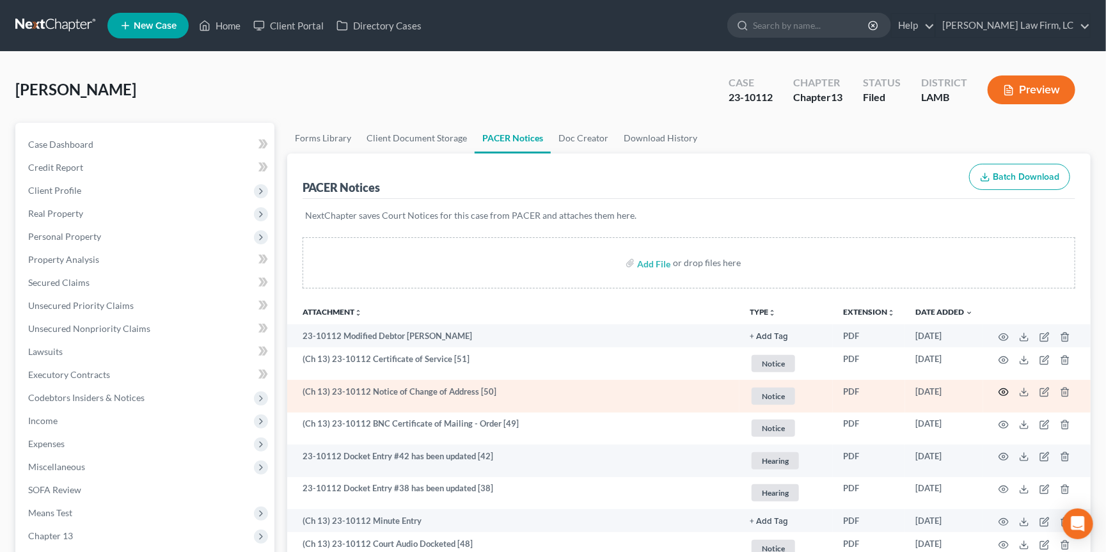
click at [1003, 393] on icon "button" at bounding box center [1003, 392] width 10 height 10
